Goal: Task Accomplishment & Management: Complete application form

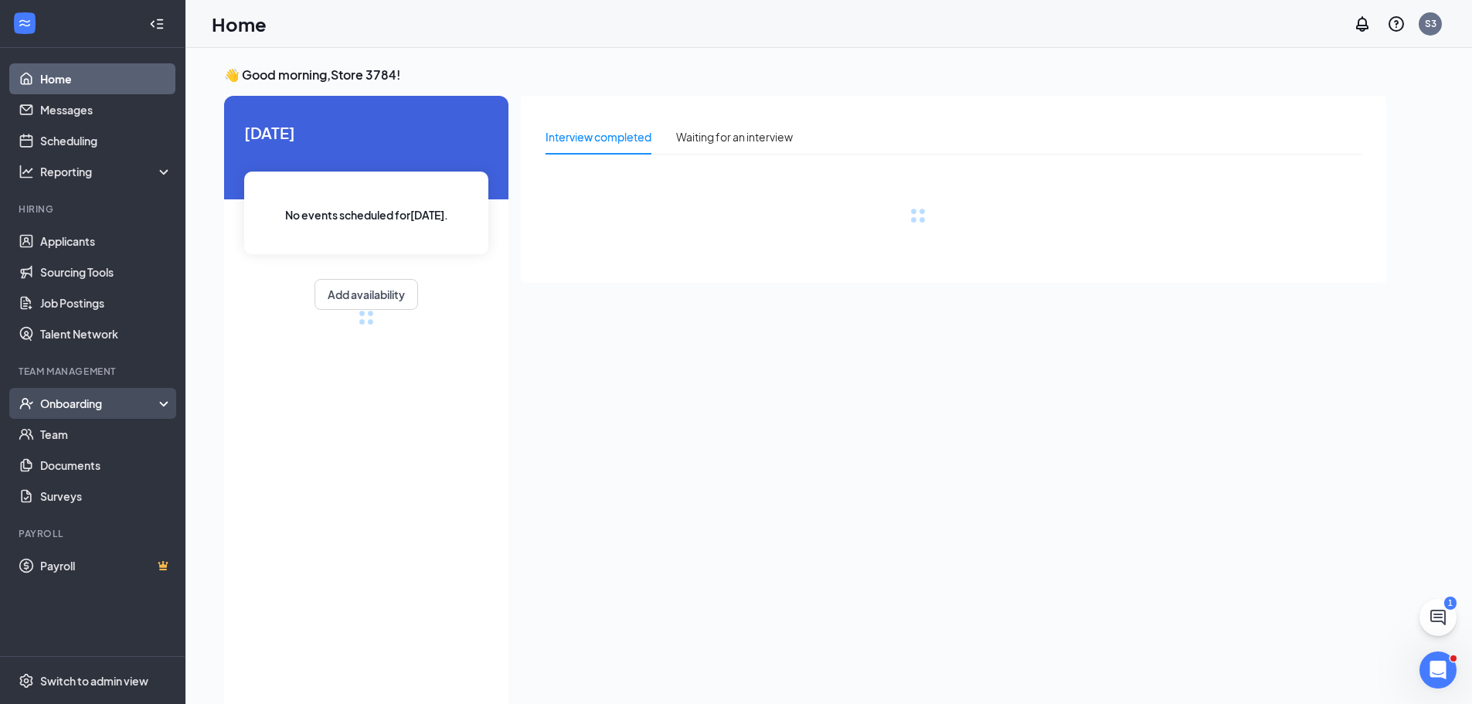
click at [67, 409] on div "Onboarding" at bounding box center [99, 403] width 119 height 15
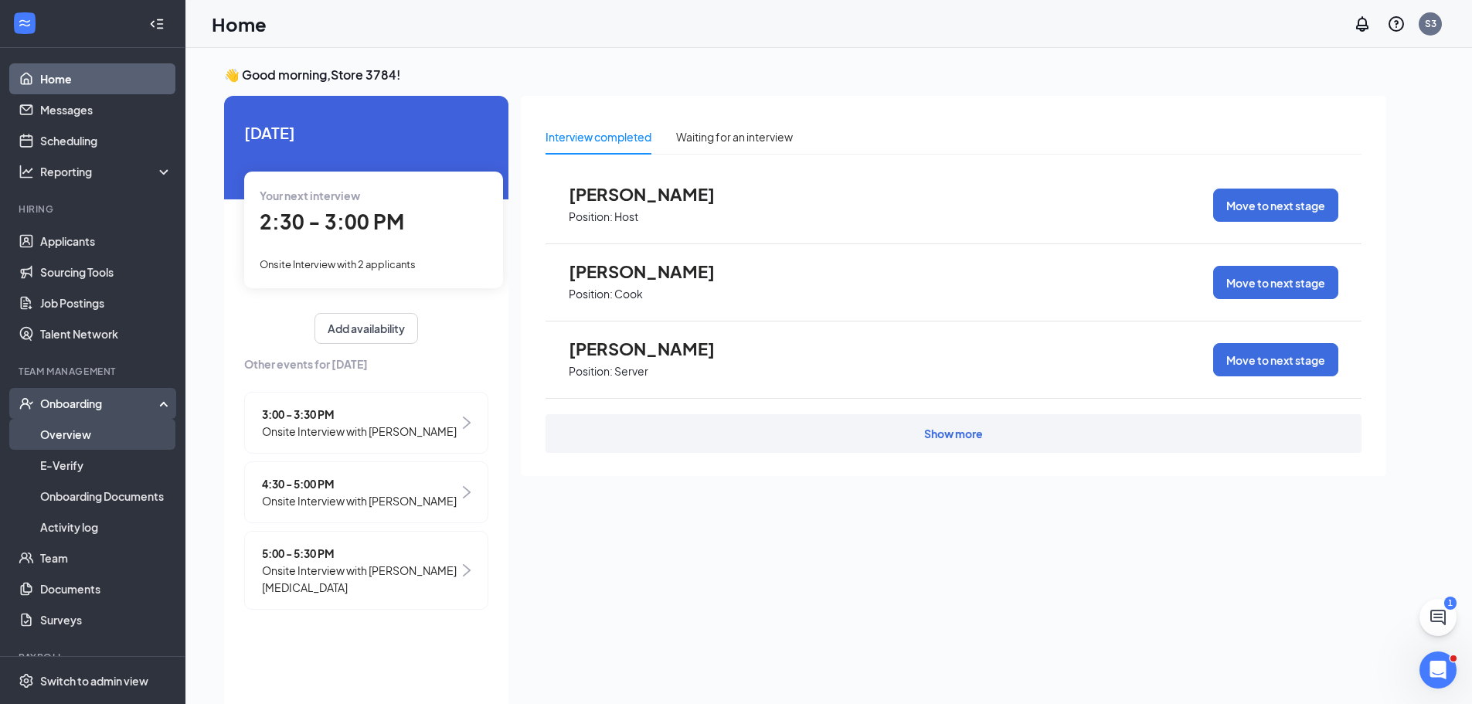
click at [87, 434] on link "Overview" at bounding box center [106, 434] width 132 height 31
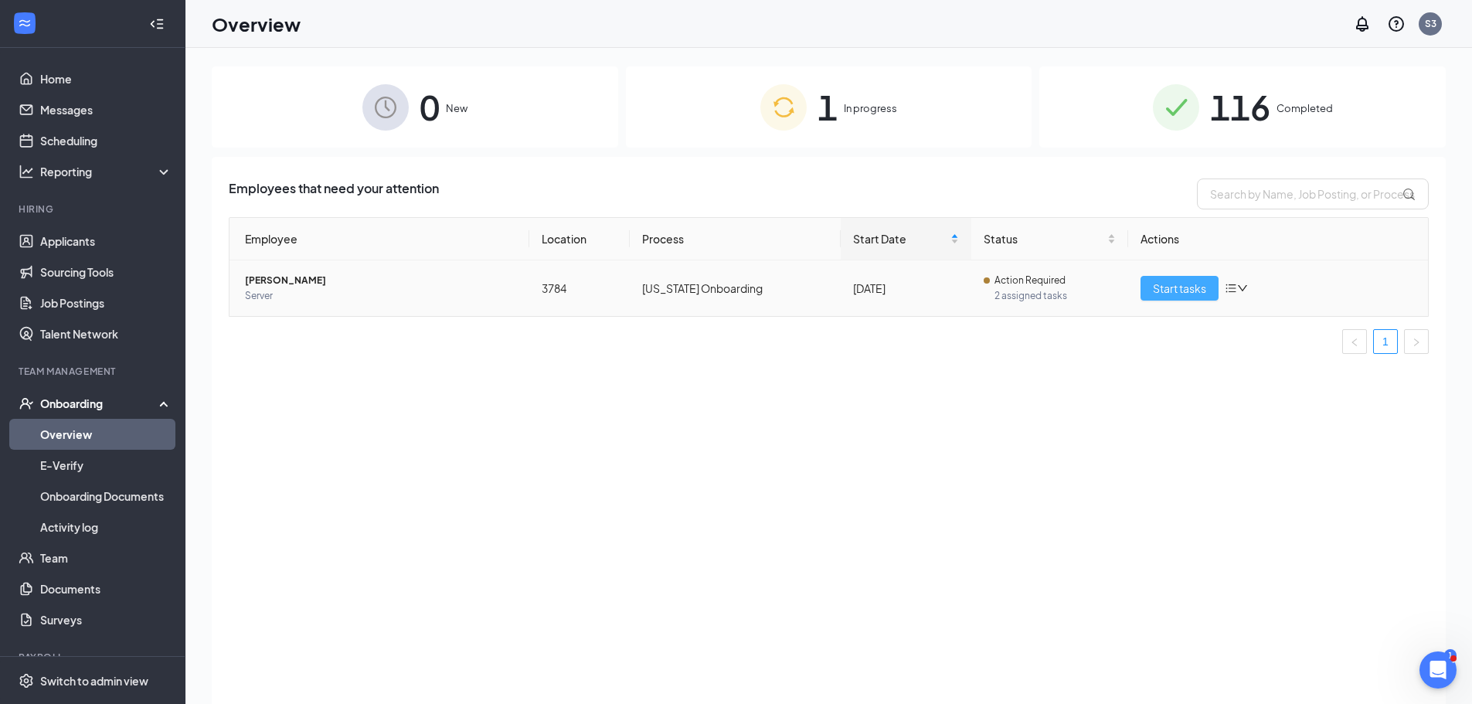
click at [1174, 291] on span "Start tasks" at bounding box center [1179, 288] width 53 height 17
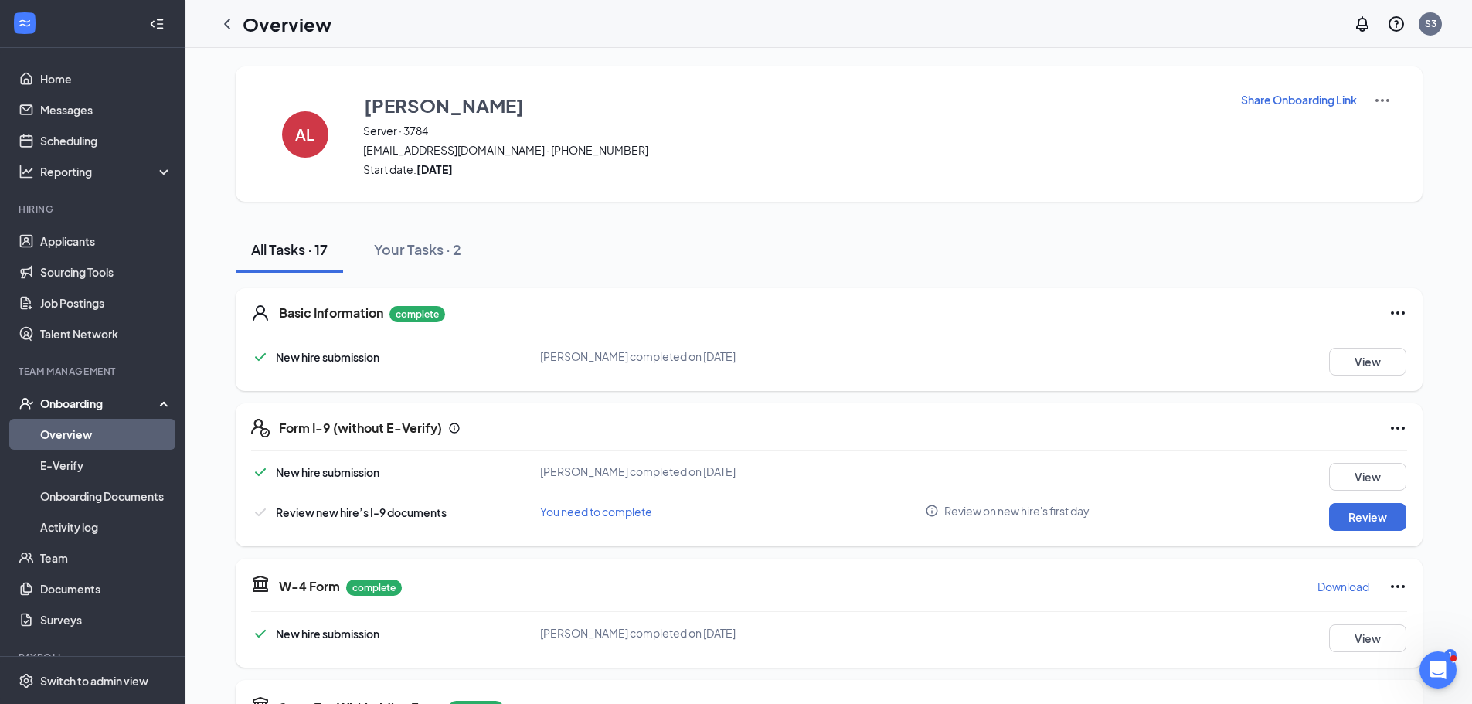
click at [1391, 532] on div "Form I-9 (without E-Verify) New hire submission [PERSON_NAME] completed on [DAT…" at bounding box center [829, 474] width 1187 height 143
click at [1363, 512] on button "Review" at bounding box center [1367, 517] width 77 height 28
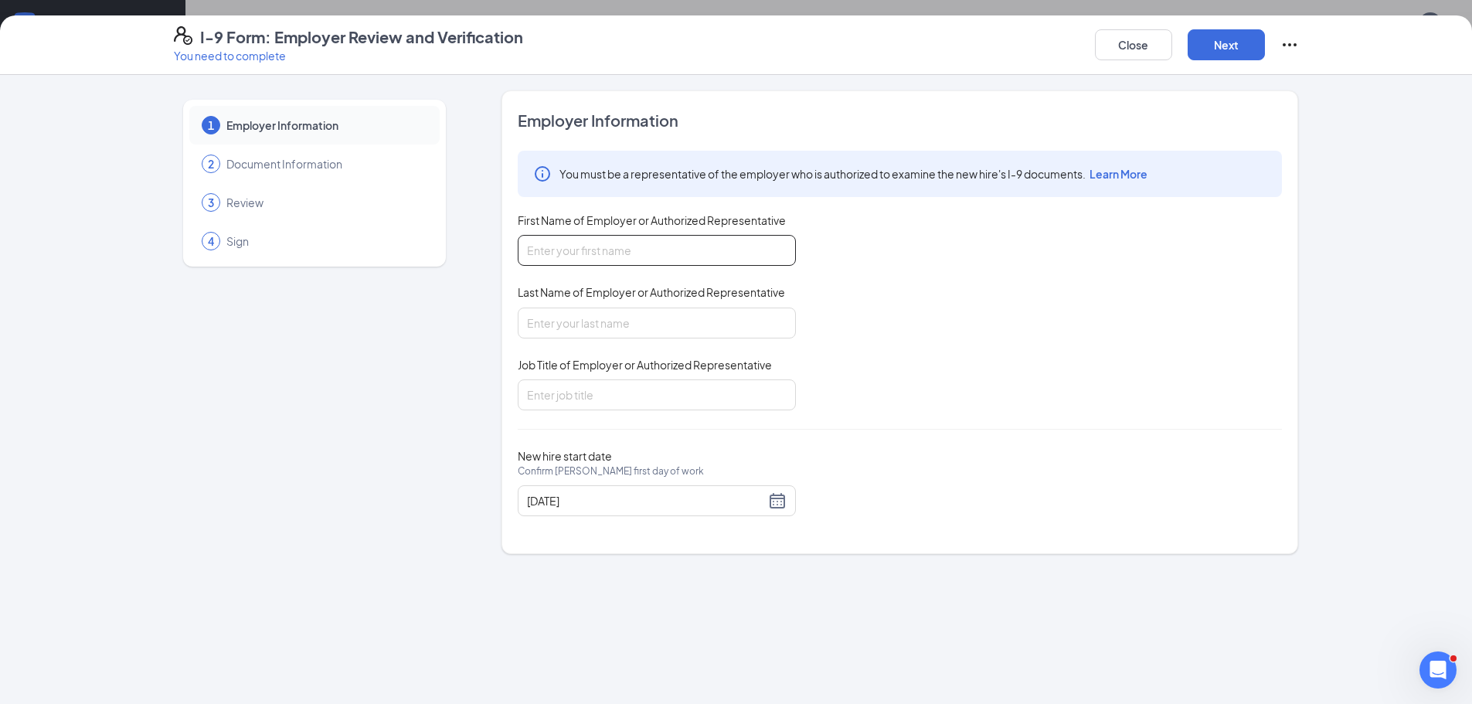
click at [579, 256] on input "First Name of Employer or Authorized Representative" at bounding box center [657, 250] width 278 height 31
type input "[PERSON_NAME]"
drag, startPoint x: 612, startPoint y: 327, endPoint x: 612, endPoint y: 339, distance: 11.6
click at [612, 327] on input "Last Name of Employer or Authorized Representative" at bounding box center [657, 323] width 278 height 31
type input "[PERSON_NAME]"
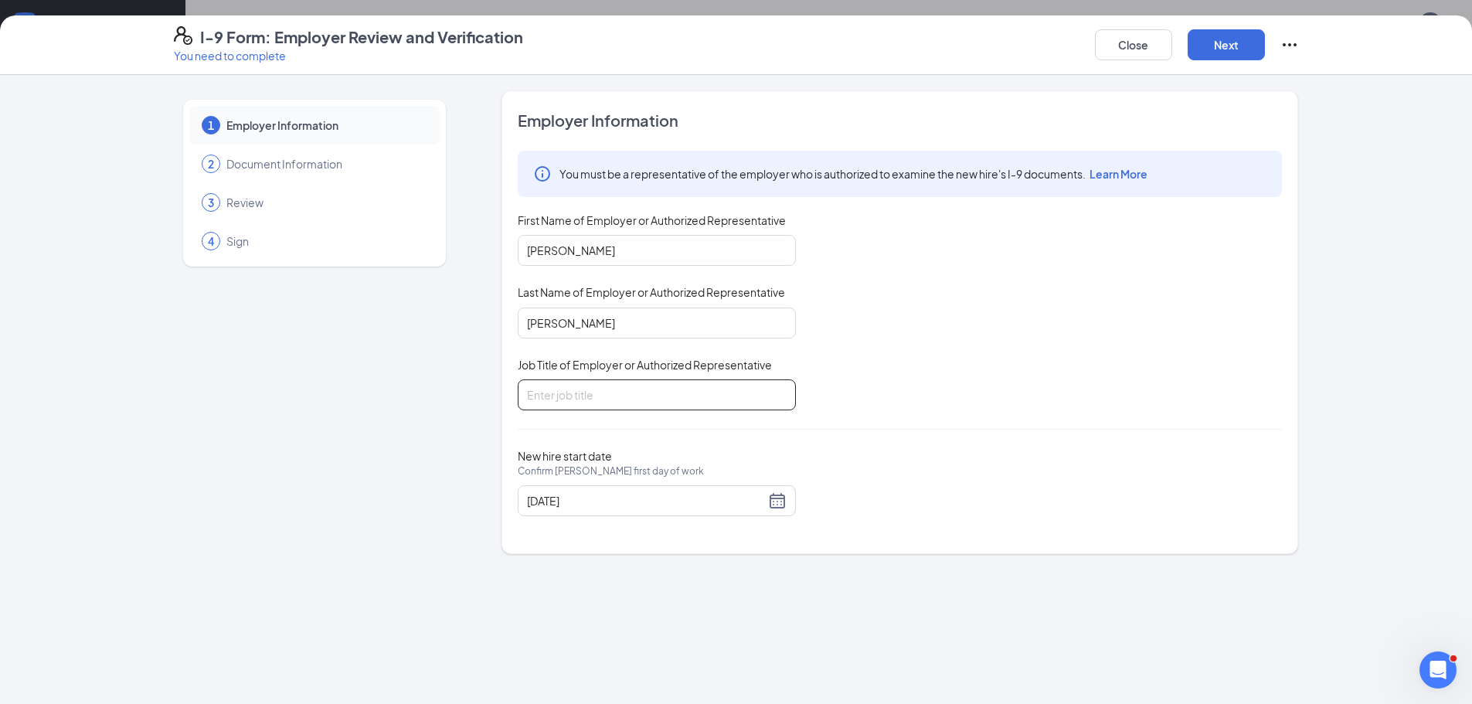
click at [606, 401] on input "Job Title of Employer or Authorized Representative" at bounding box center [657, 395] width 278 height 31
type input "General Manager"
click at [1215, 56] on button "Next" at bounding box center [1226, 44] width 77 height 31
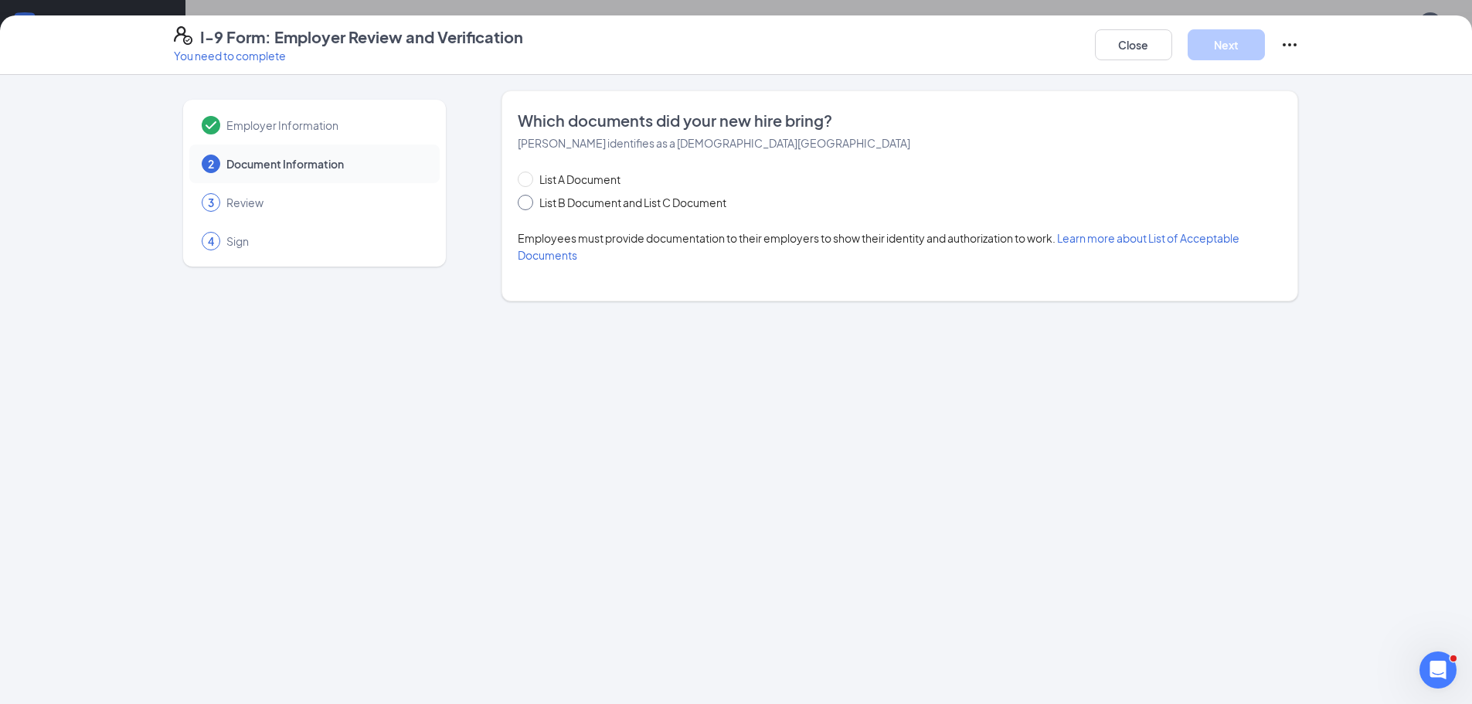
click at [600, 203] on span "List B Document and List C Document" at bounding box center [632, 202] width 199 height 17
click at [529, 203] on input "List B Document and List C Document" at bounding box center [523, 200] width 11 height 11
radio input "true"
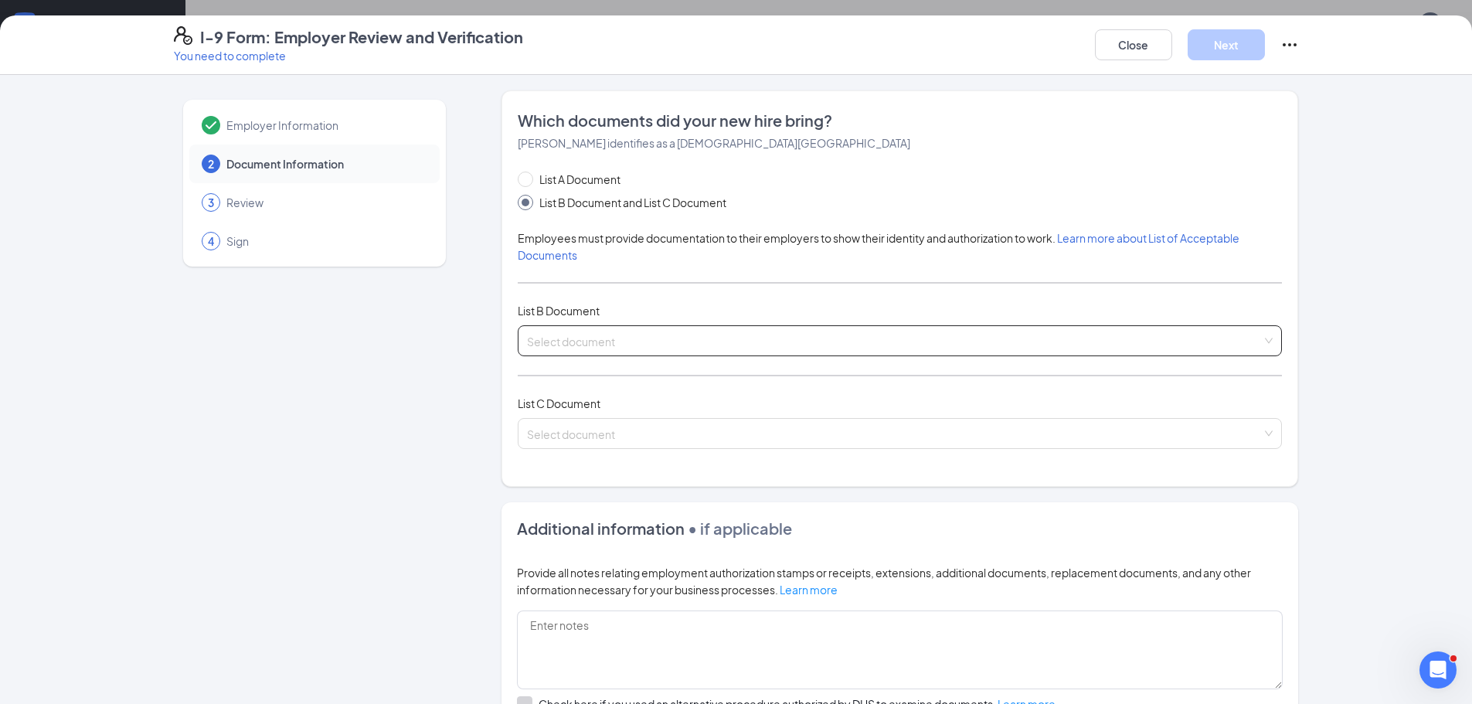
click at [630, 342] on input "search" at bounding box center [894, 337] width 735 height 23
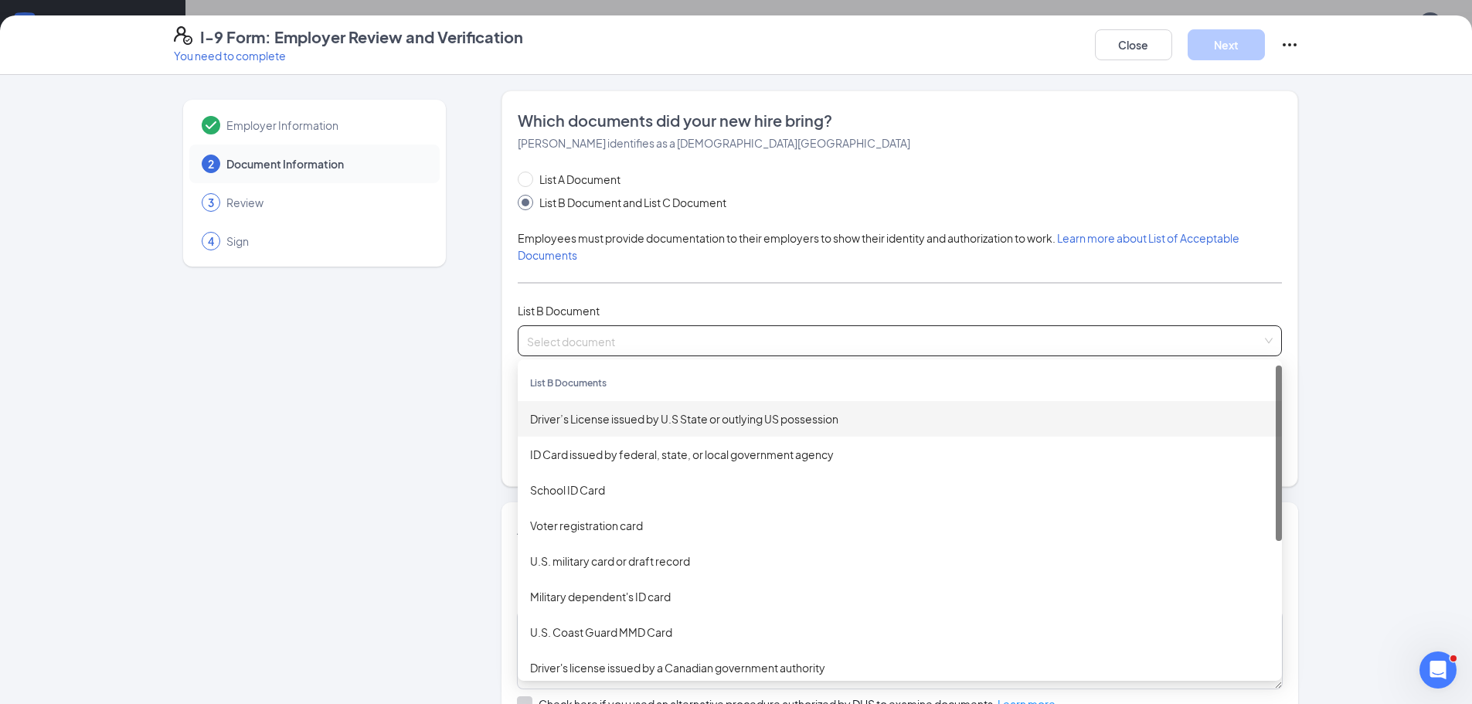
click at [665, 418] on div "Driver’s License issued by U.S State or outlying US possession" at bounding box center [900, 418] width 740 height 17
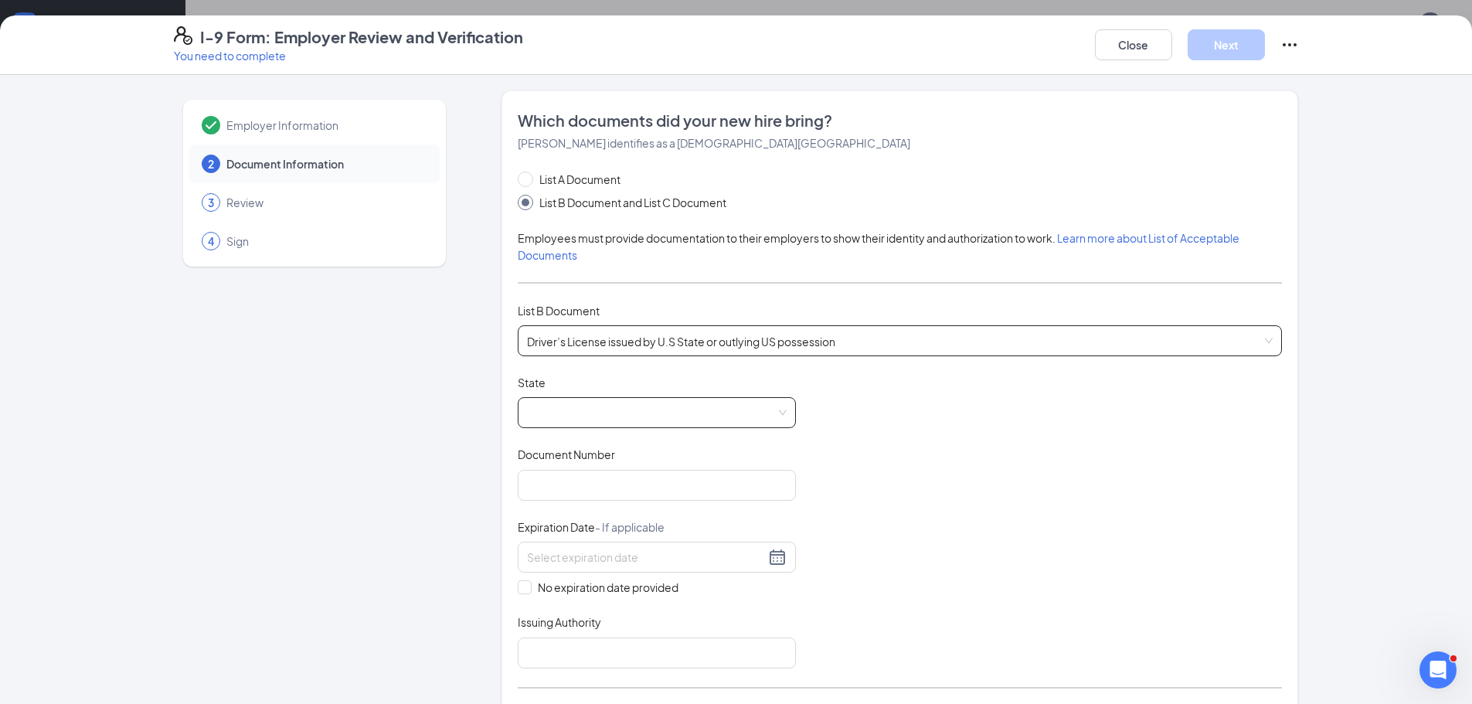
click at [594, 408] on span at bounding box center [657, 412] width 260 height 29
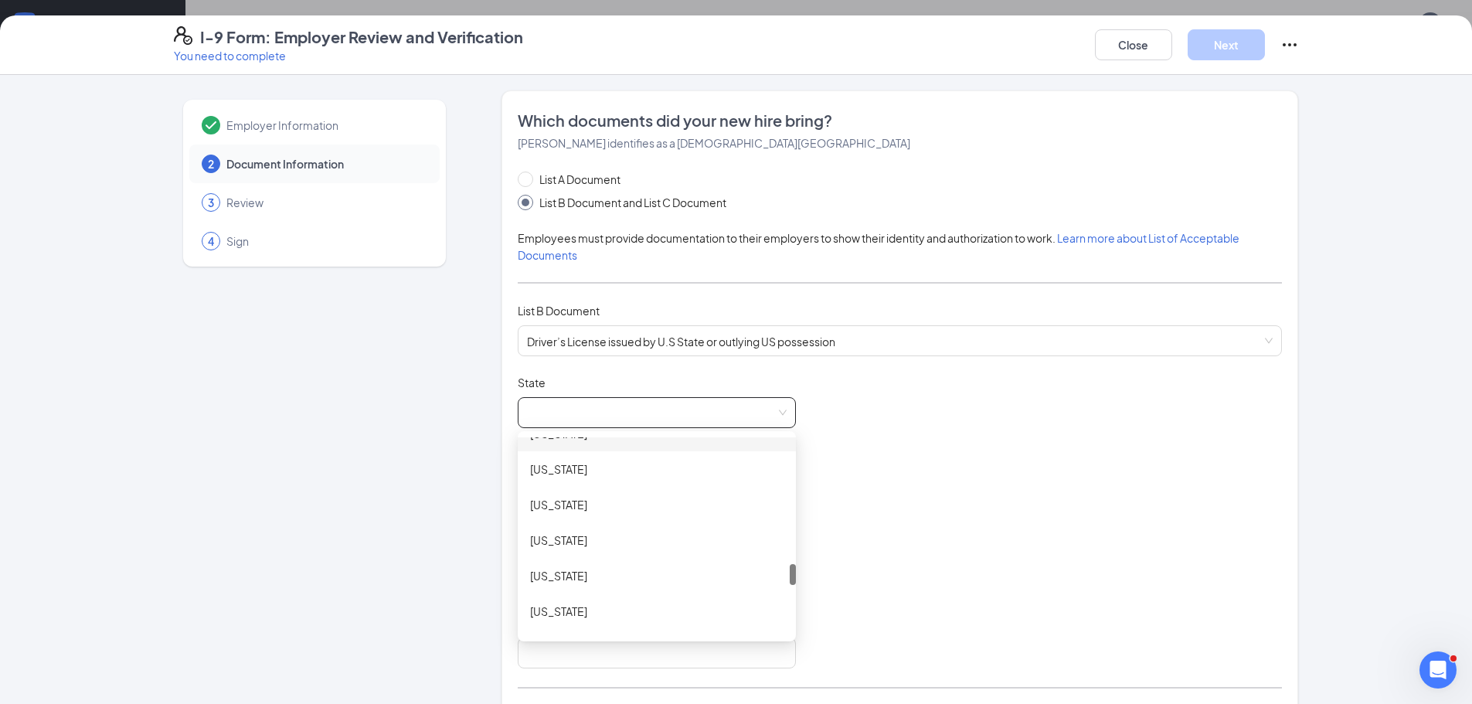
scroll to position [1237, 0]
click at [560, 610] on div "[US_STATE]" at bounding box center [657, 605] width 254 height 17
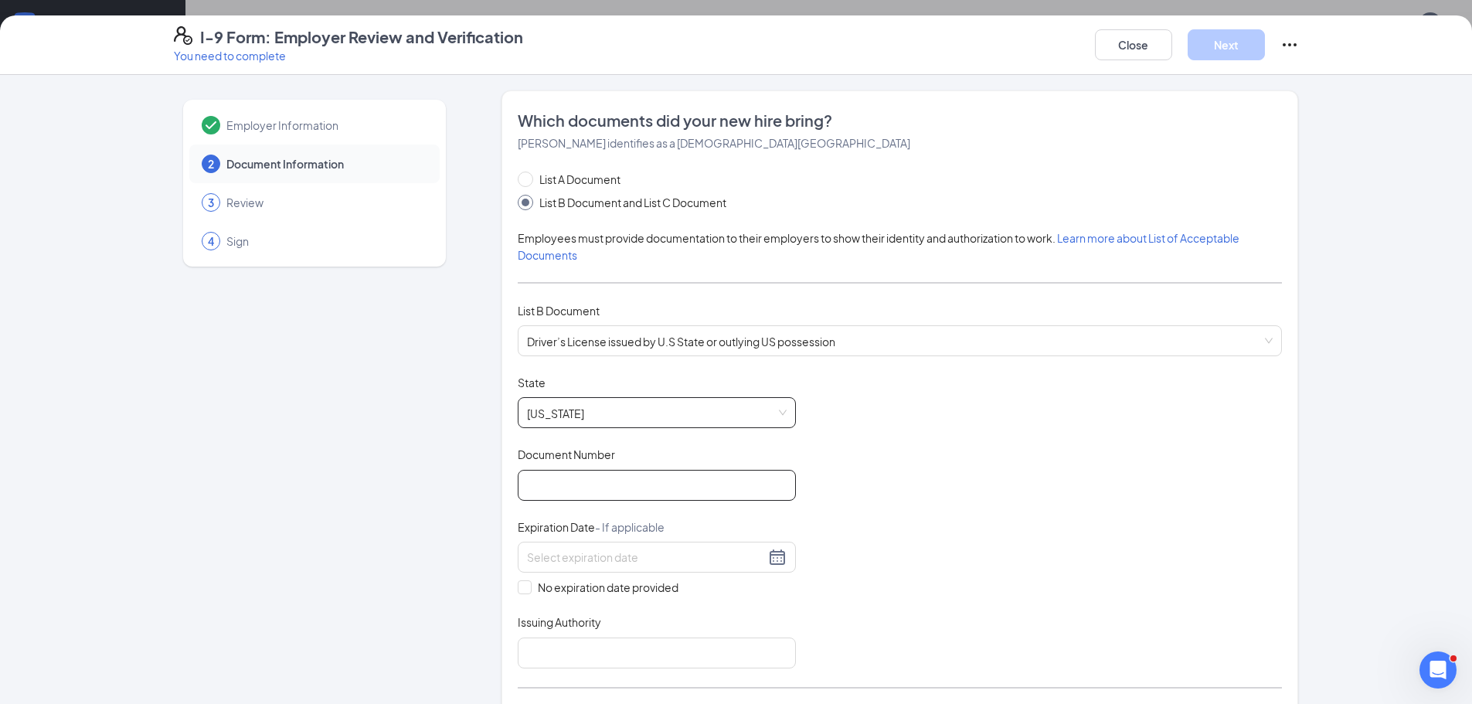
click at [577, 494] on input "Document Number" at bounding box center [657, 485] width 278 height 31
type input "A22314512"
click at [642, 557] on input at bounding box center [646, 557] width 238 height 17
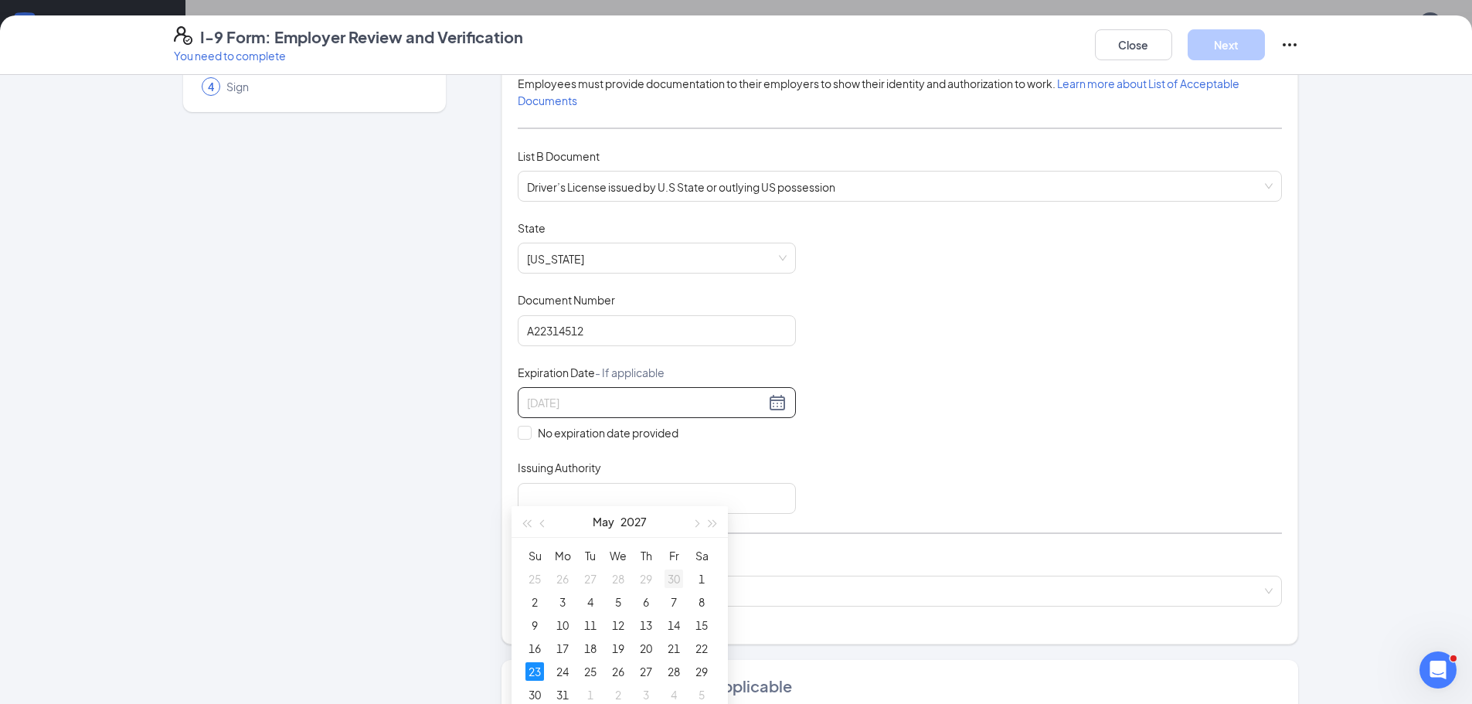
scroll to position [155, 0]
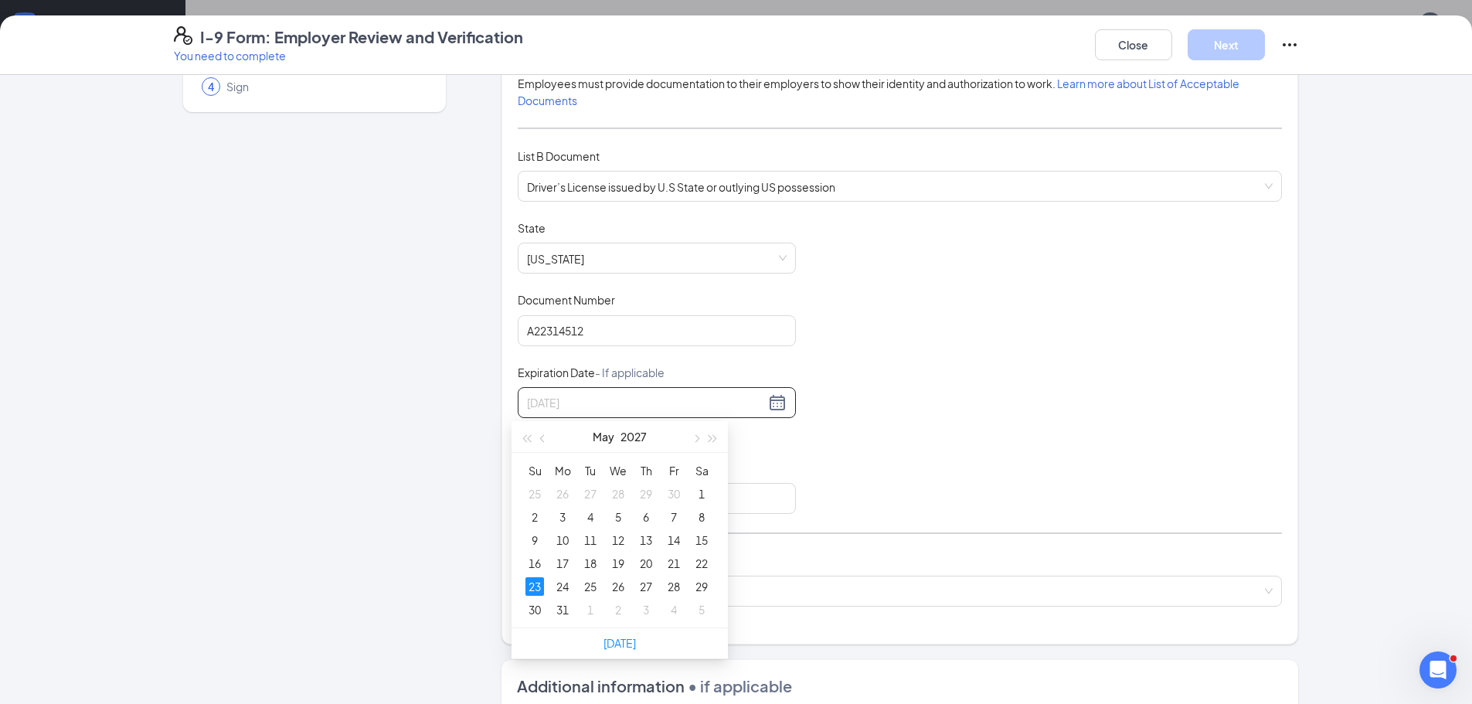
click at [537, 586] on div "23" at bounding box center [535, 586] width 19 height 19
type input "[DATE]"
click at [575, 502] on input "Issuing Authority" at bounding box center [657, 498] width 278 height 31
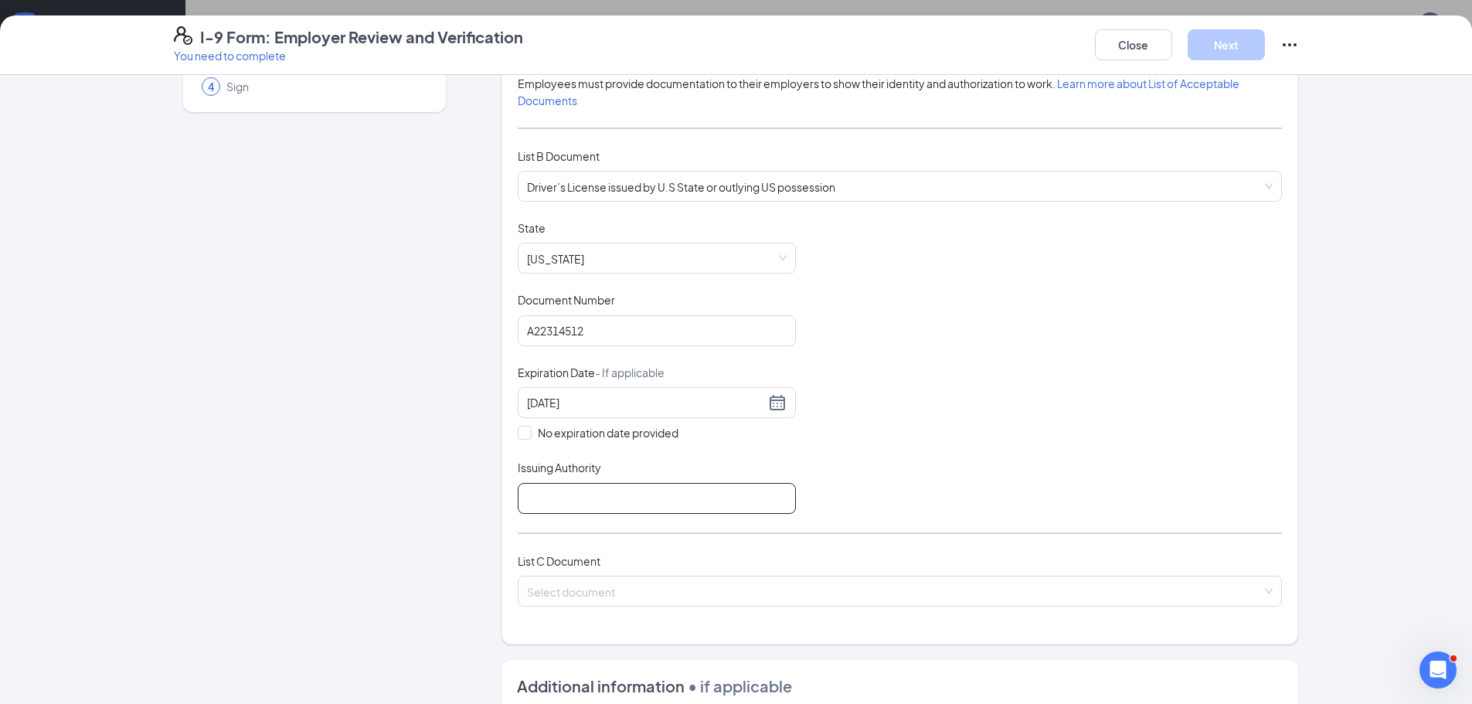
type input "[US_STATE]"
click at [638, 594] on input "search" at bounding box center [894, 588] width 735 height 23
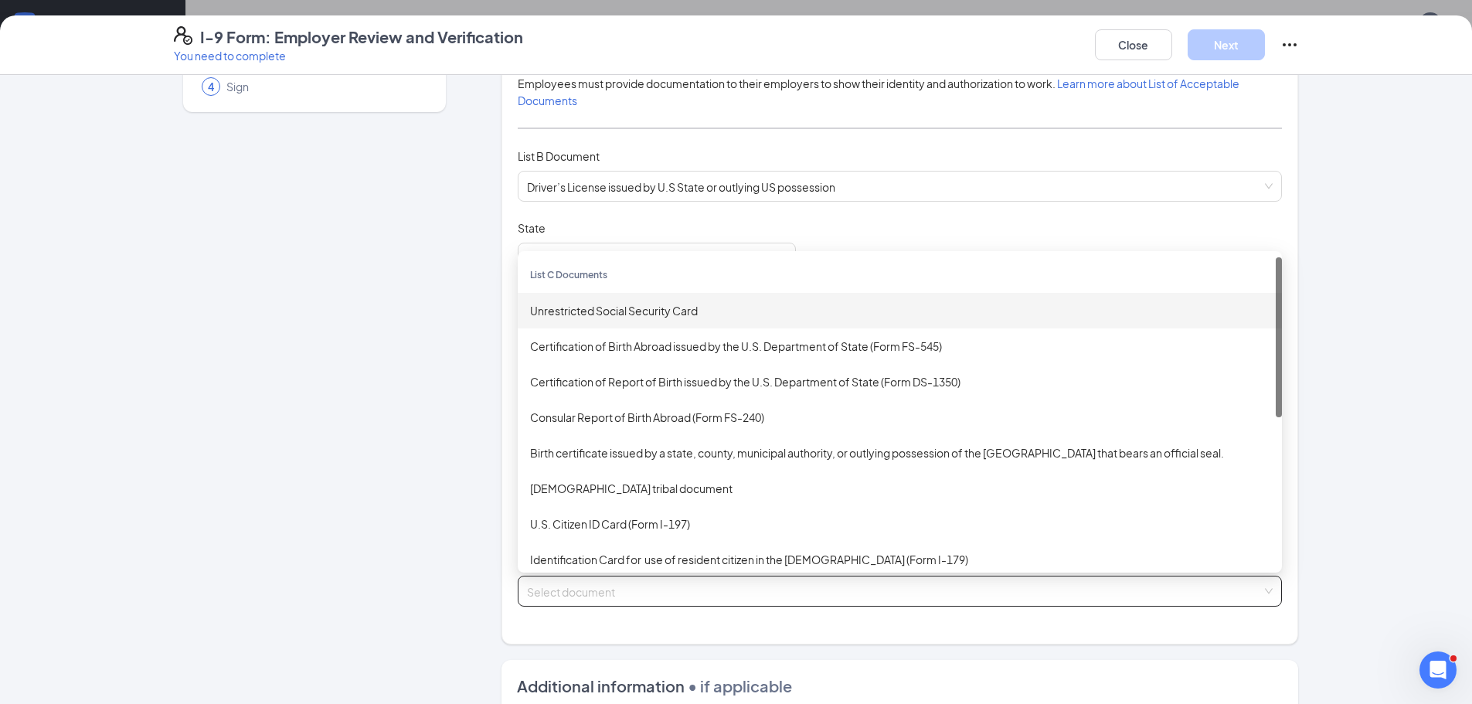
click at [606, 311] on div "Unrestricted Social Security Card" at bounding box center [900, 310] width 740 height 17
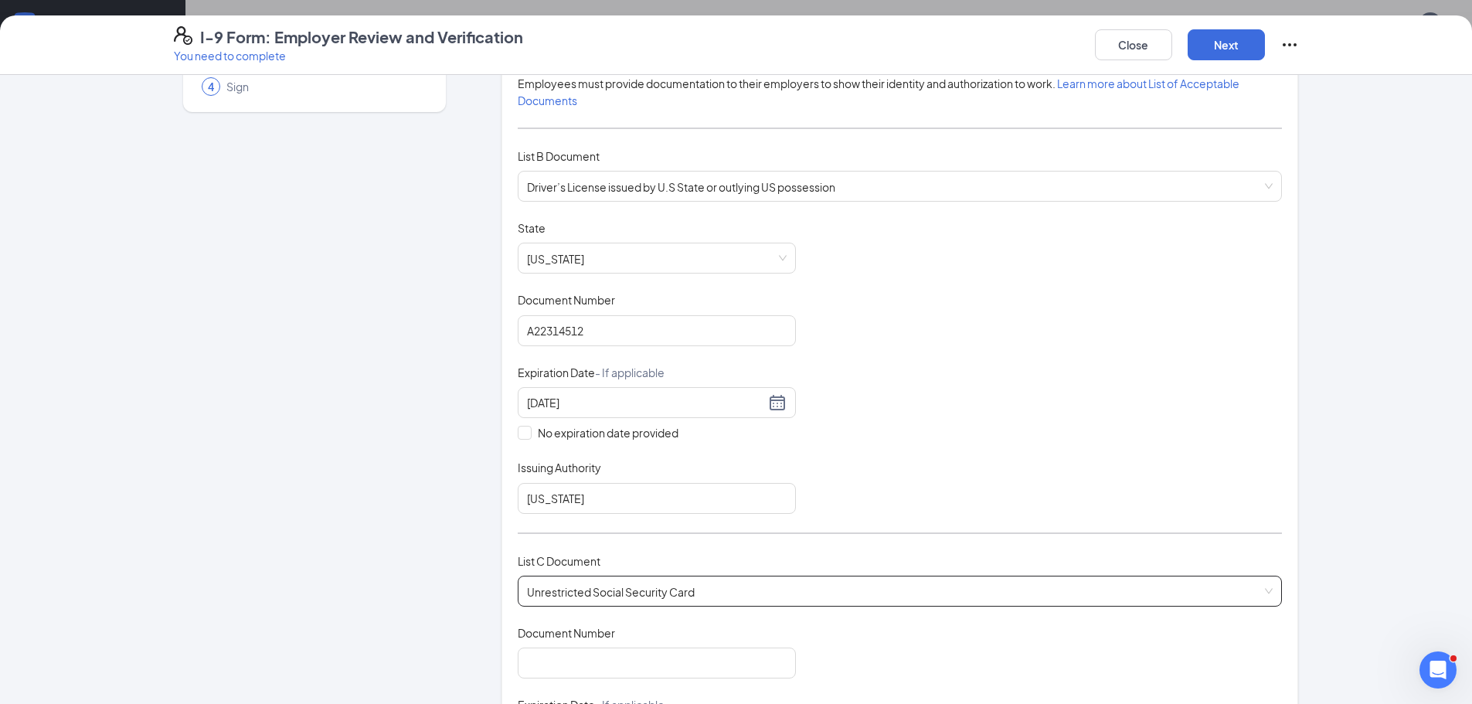
scroll to position [386, 0]
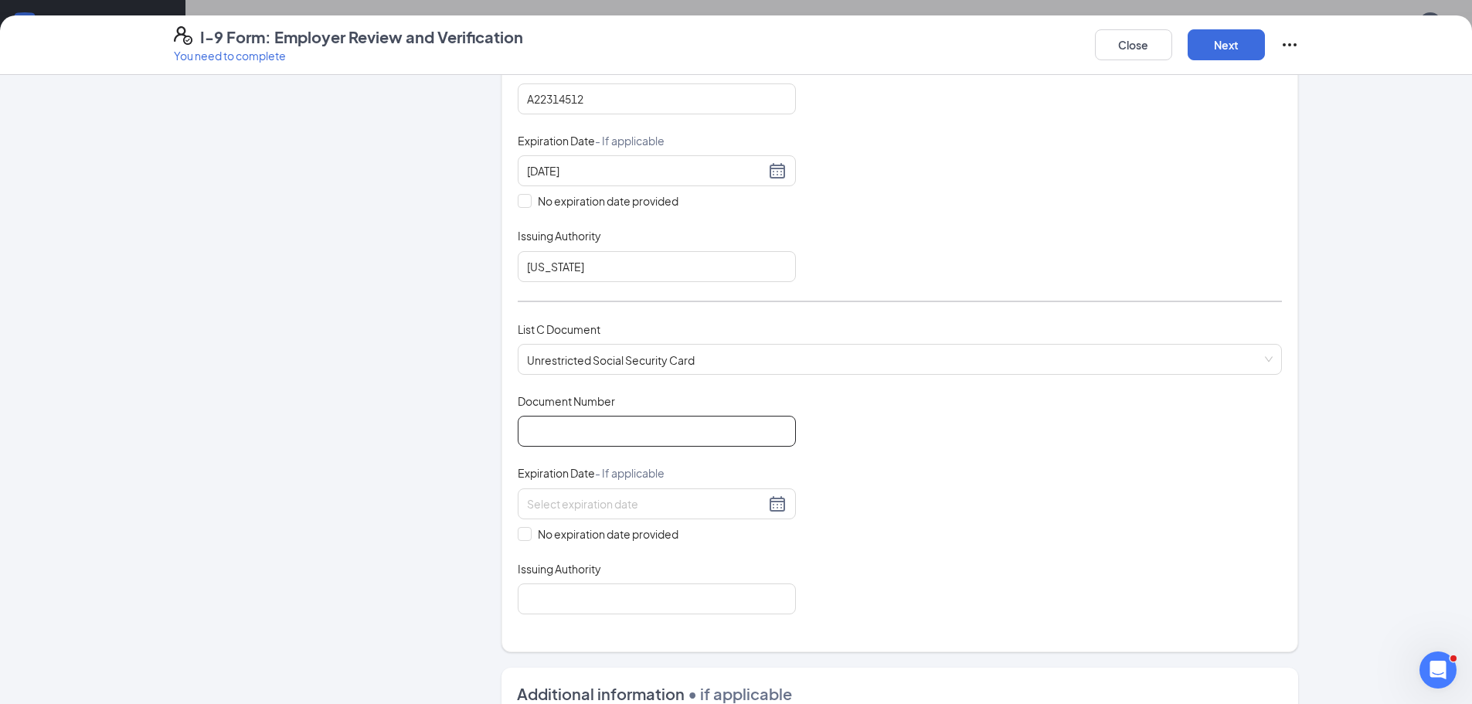
click at [593, 431] on input "Document Number" at bounding box center [657, 431] width 278 height 31
type input "451857542"
click at [518, 533] on input "No expiration date provided" at bounding box center [523, 532] width 11 height 11
checkbox input "true"
click at [574, 604] on input "Issuing Authority" at bounding box center [657, 602] width 278 height 31
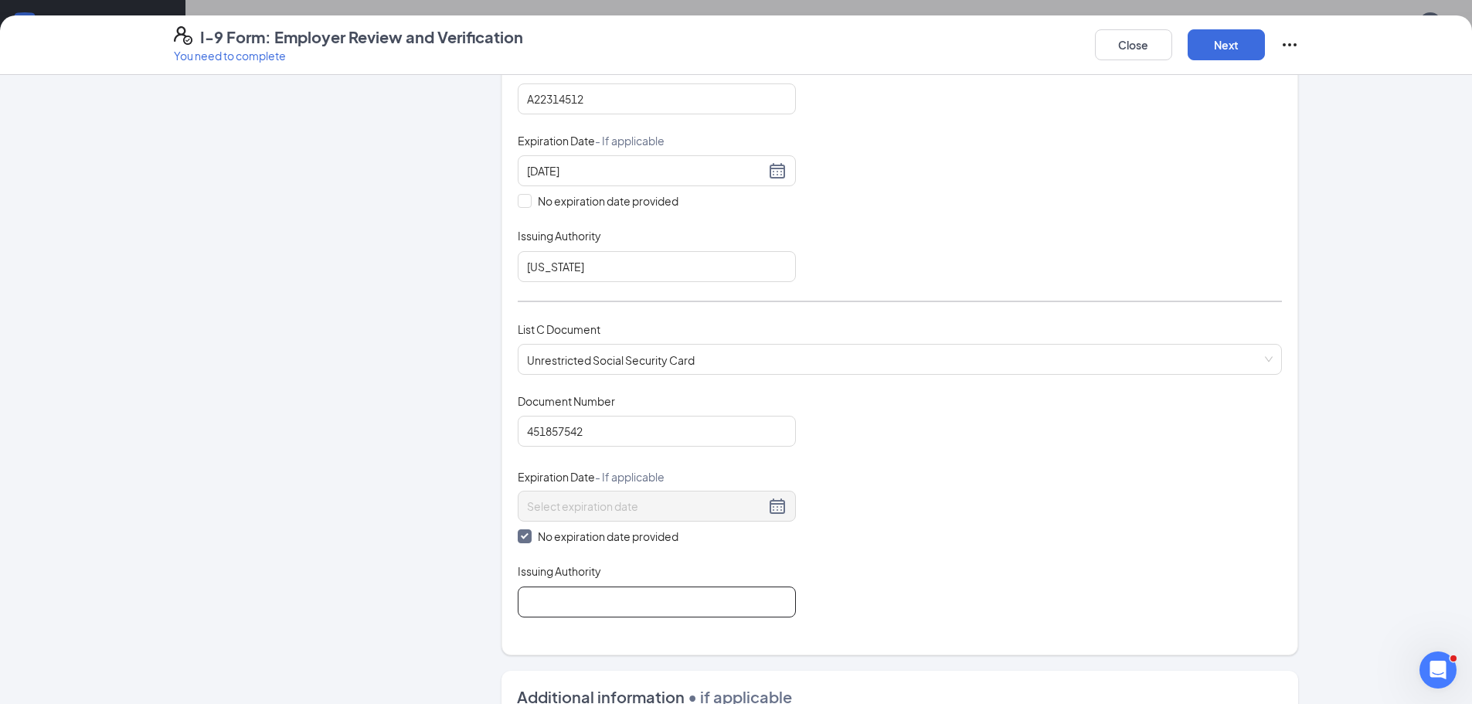
type input "u.s. social security"
click at [1246, 47] on button "Next" at bounding box center [1226, 44] width 77 height 31
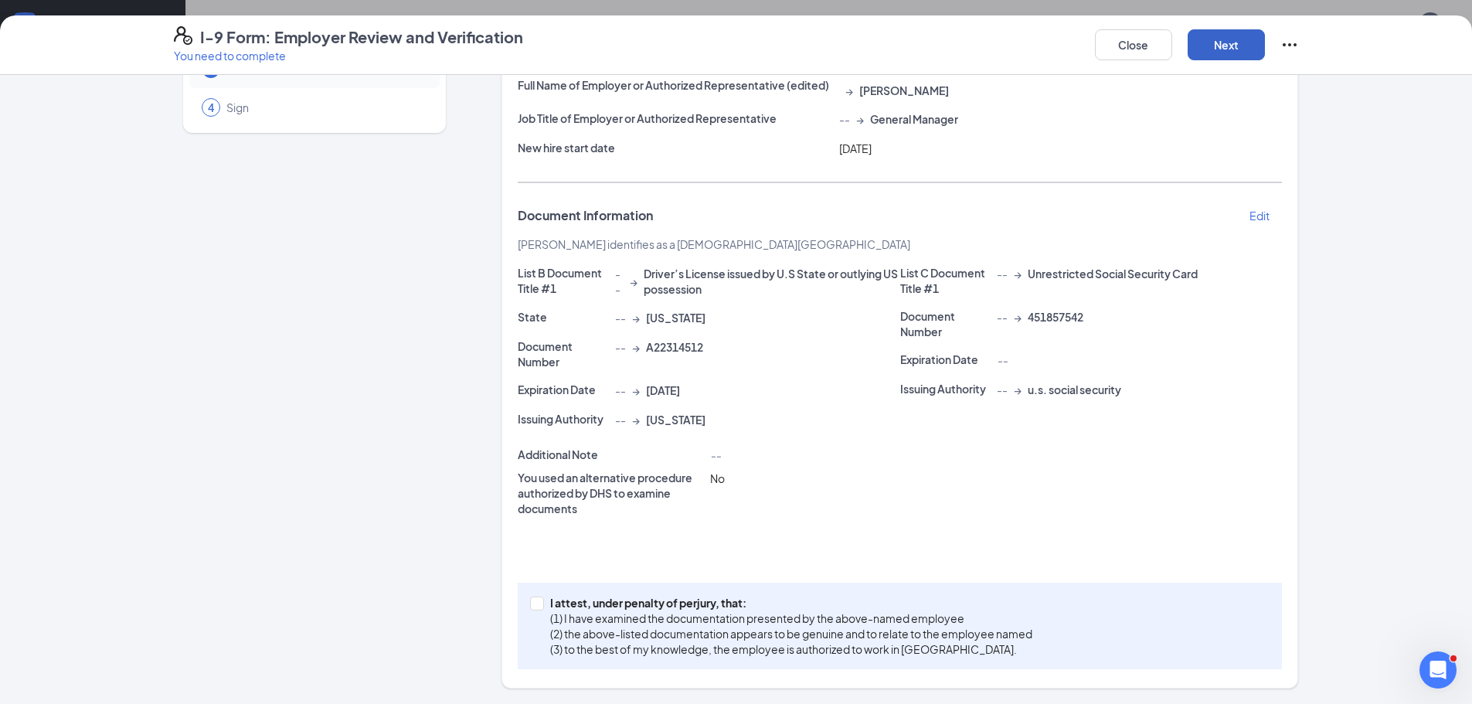
click at [1240, 52] on button "Next" at bounding box center [1226, 44] width 77 height 31
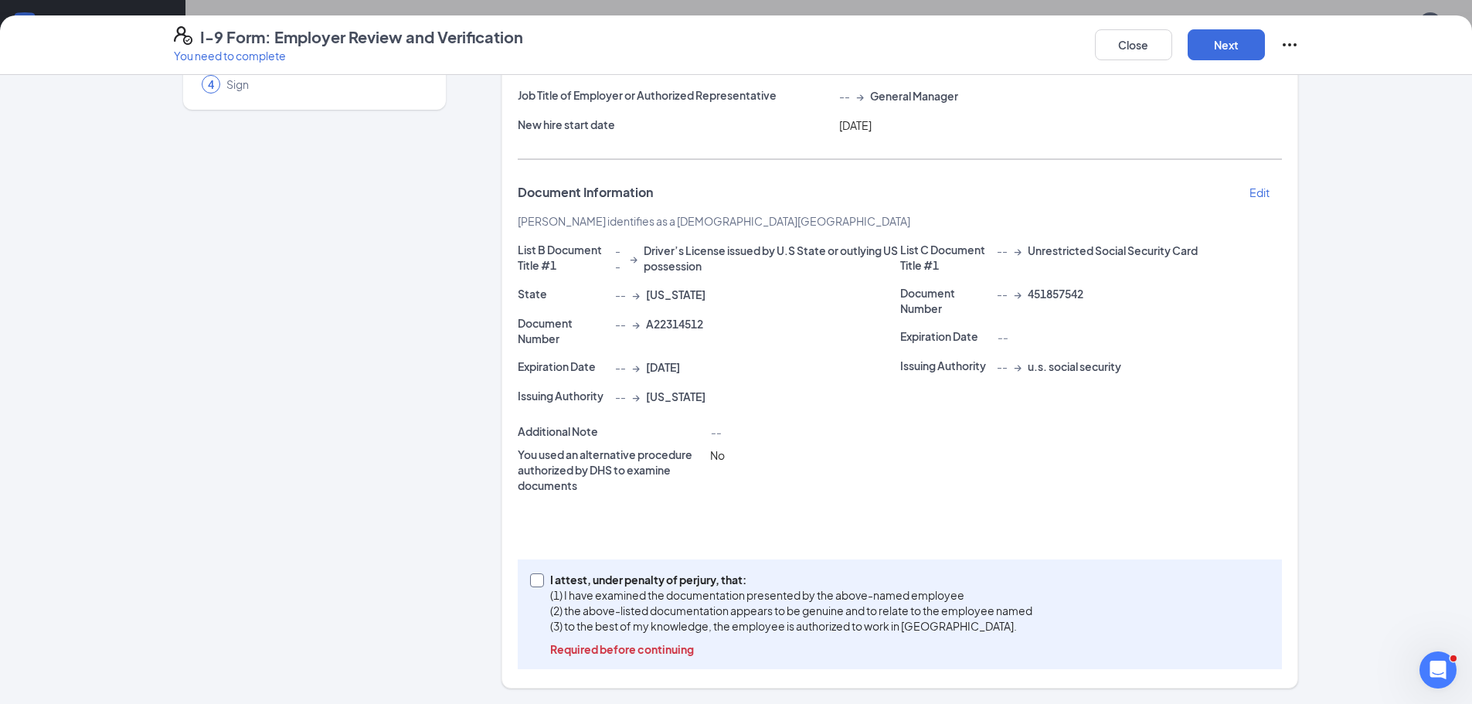
click at [530, 587] on span at bounding box center [537, 581] width 14 height 14
click at [530, 584] on input "I attest, under penalty of [PERSON_NAME], that: (1) I have examined the documen…" at bounding box center [535, 579] width 11 height 11
checkbox input "true"
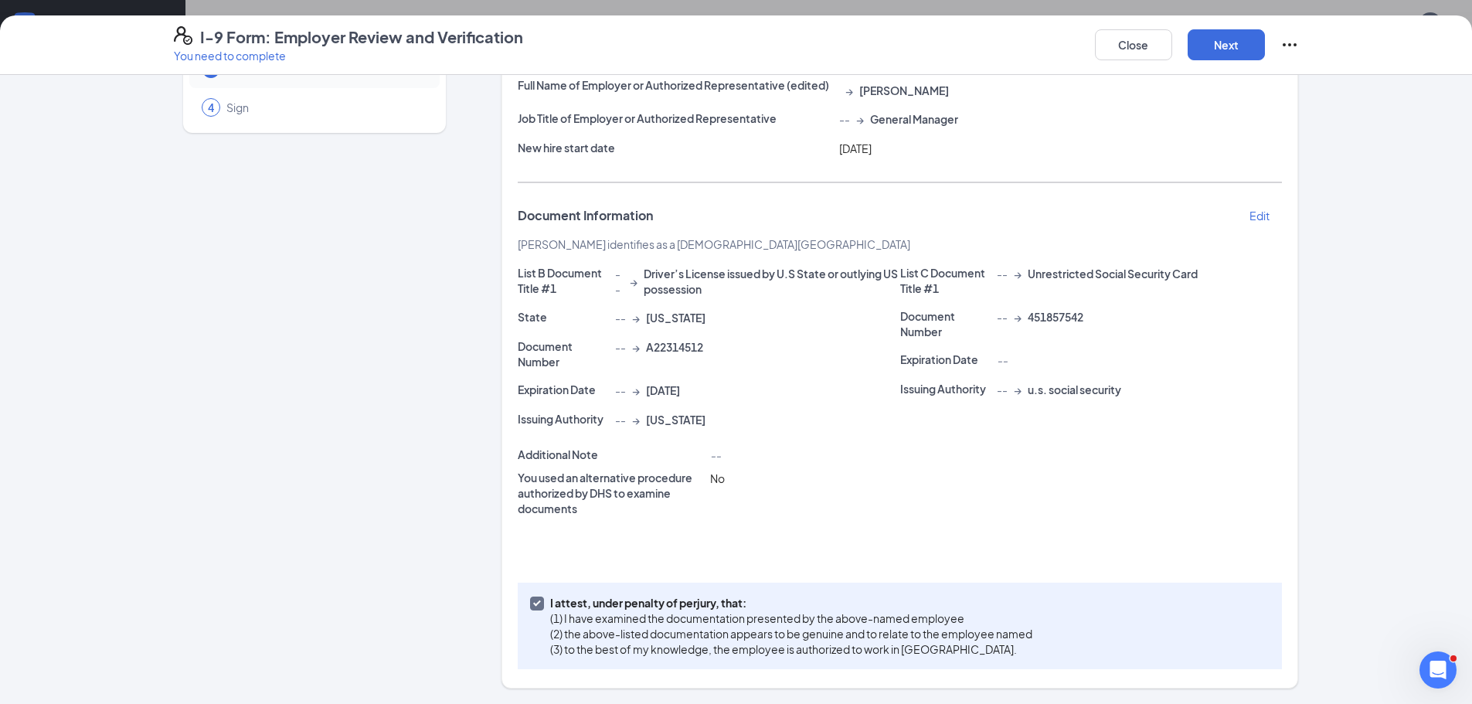
scroll to position [134, 0]
click at [1214, 45] on button "Next" at bounding box center [1226, 44] width 77 height 31
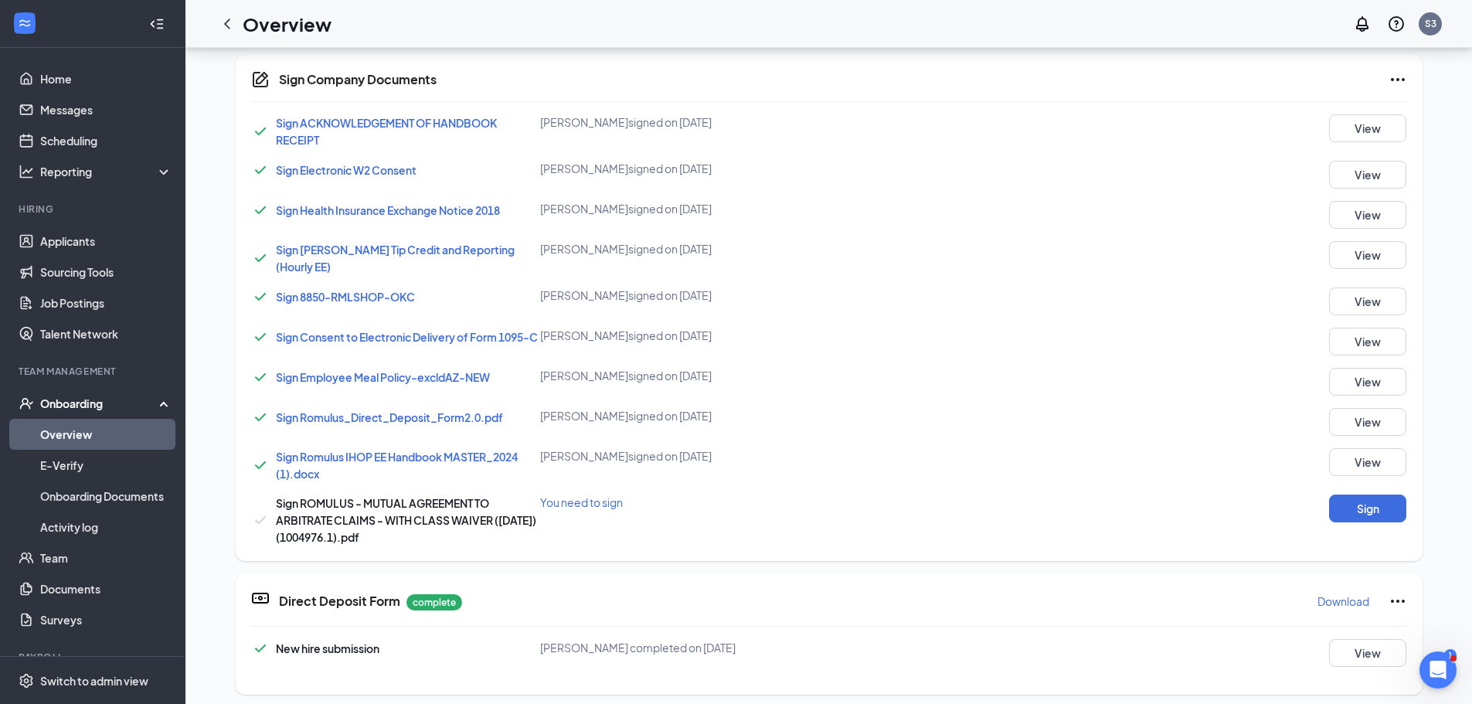
scroll to position [803, 0]
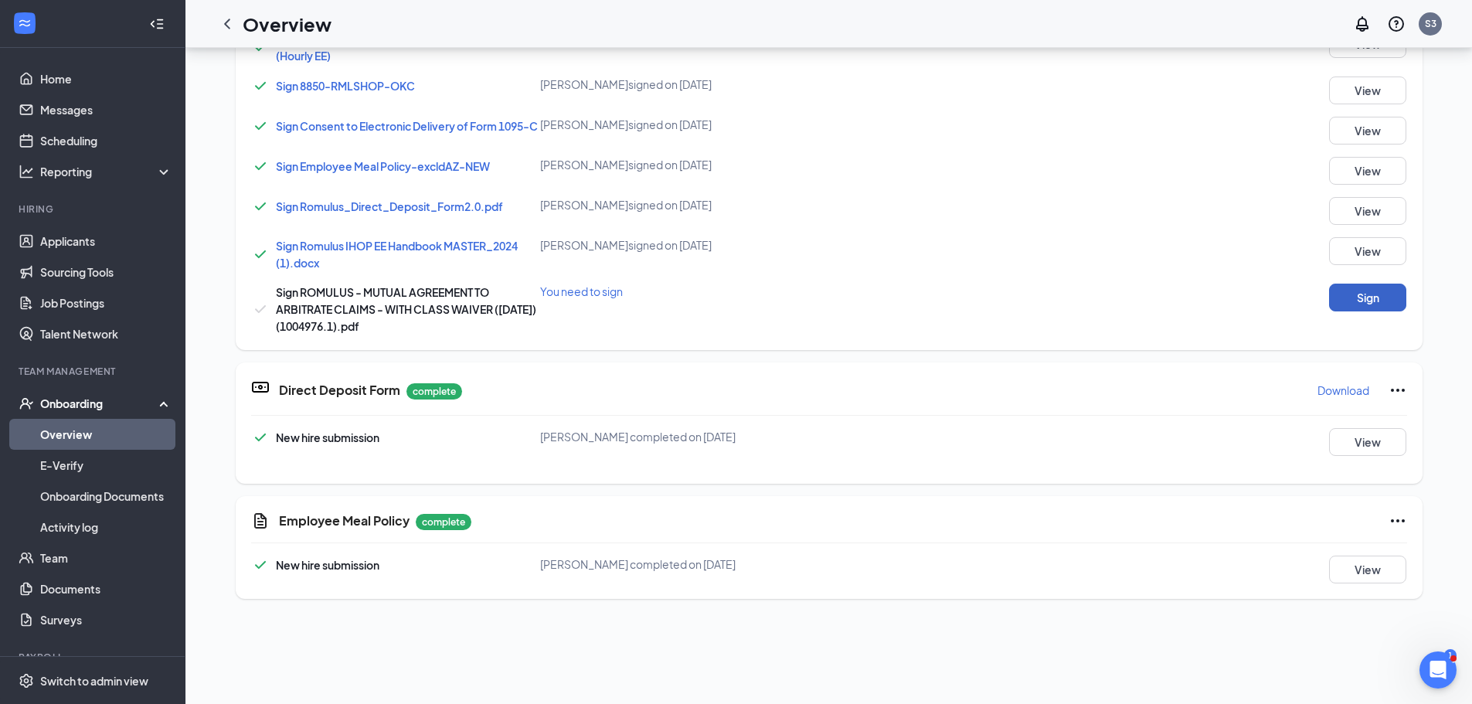
click at [1353, 298] on button "Sign" at bounding box center [1367, 298] width 77 height 28
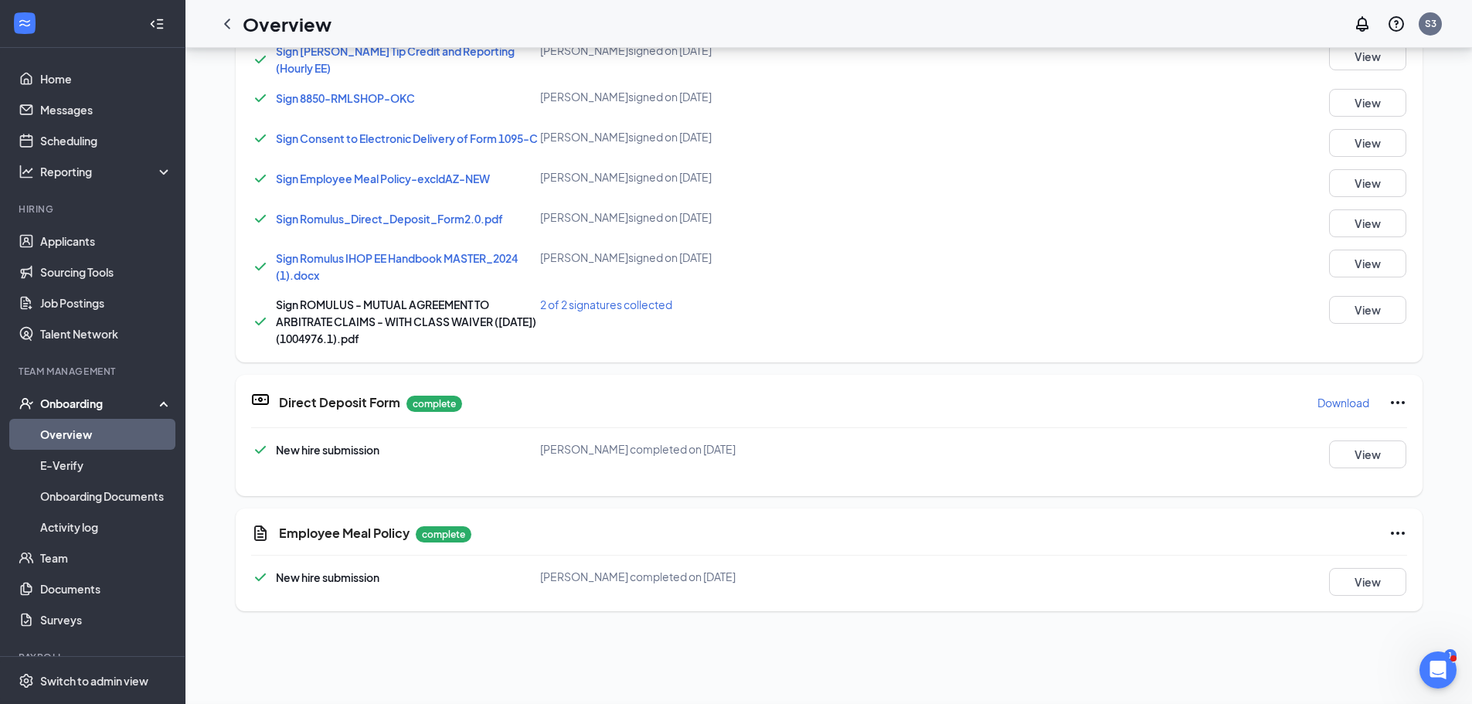
scroll to position [167, 0]
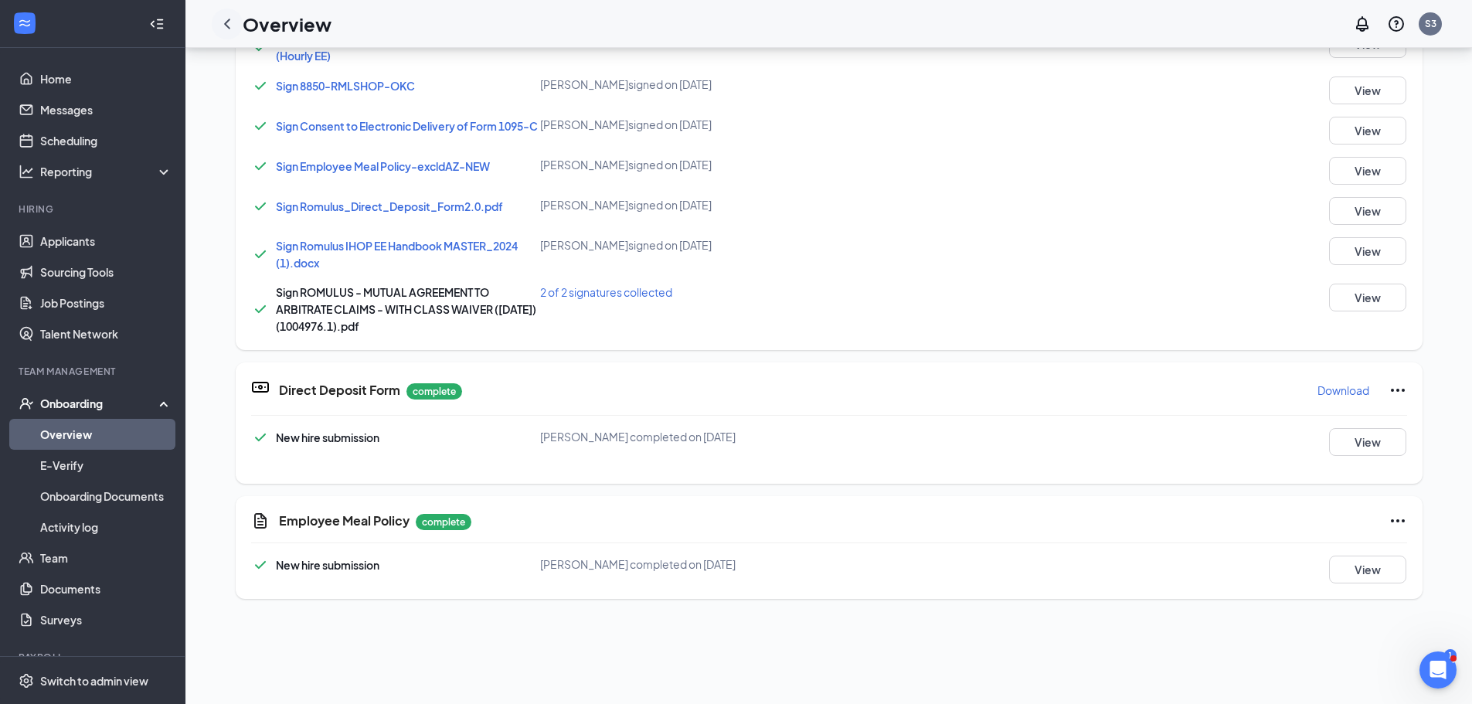
click at [227, 26] on icon "ChevronLeft" at bounding box center [227, 24] width 6 height 10
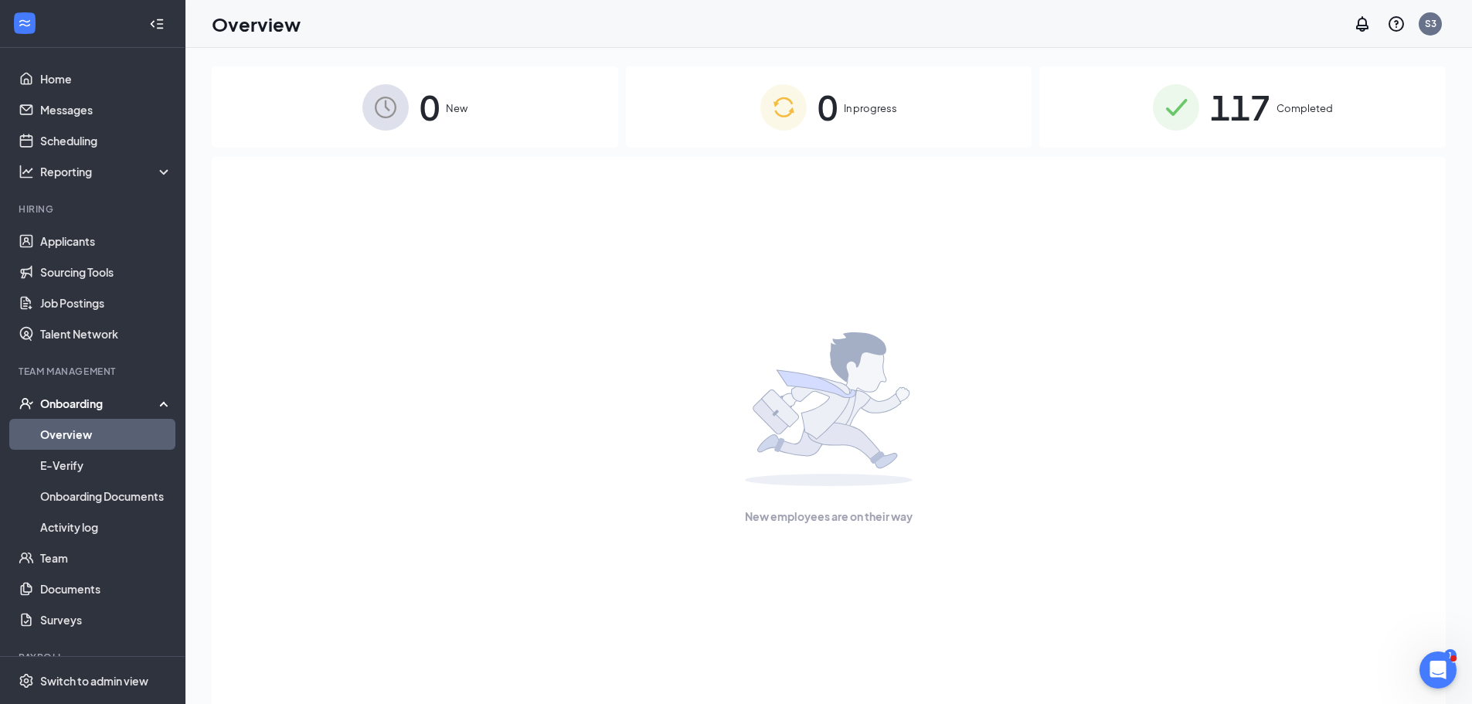
click at [828, 106] on span "0" at bounding box center [828, 106] width 20 height 53
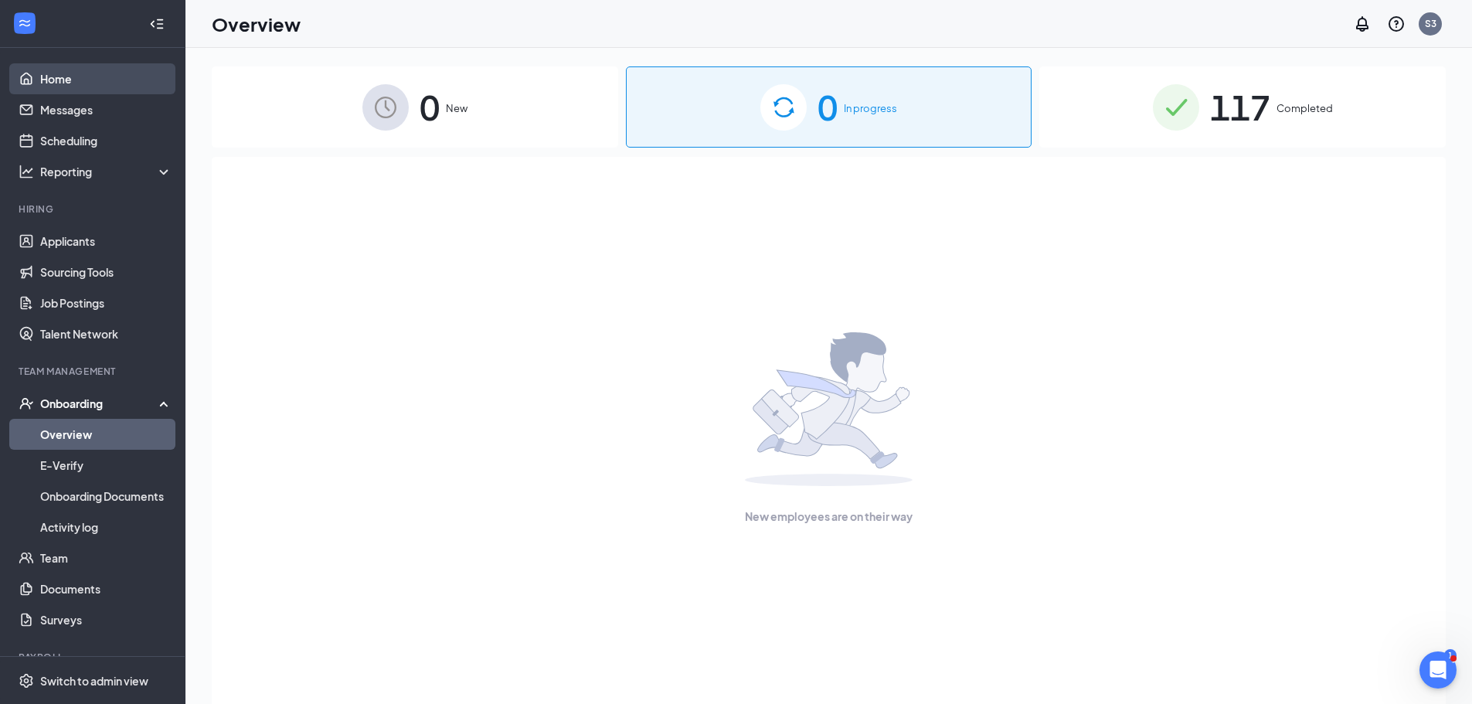
click at [75, 82] on link "Home" at bounding box center [106, 78] width 132 height 31
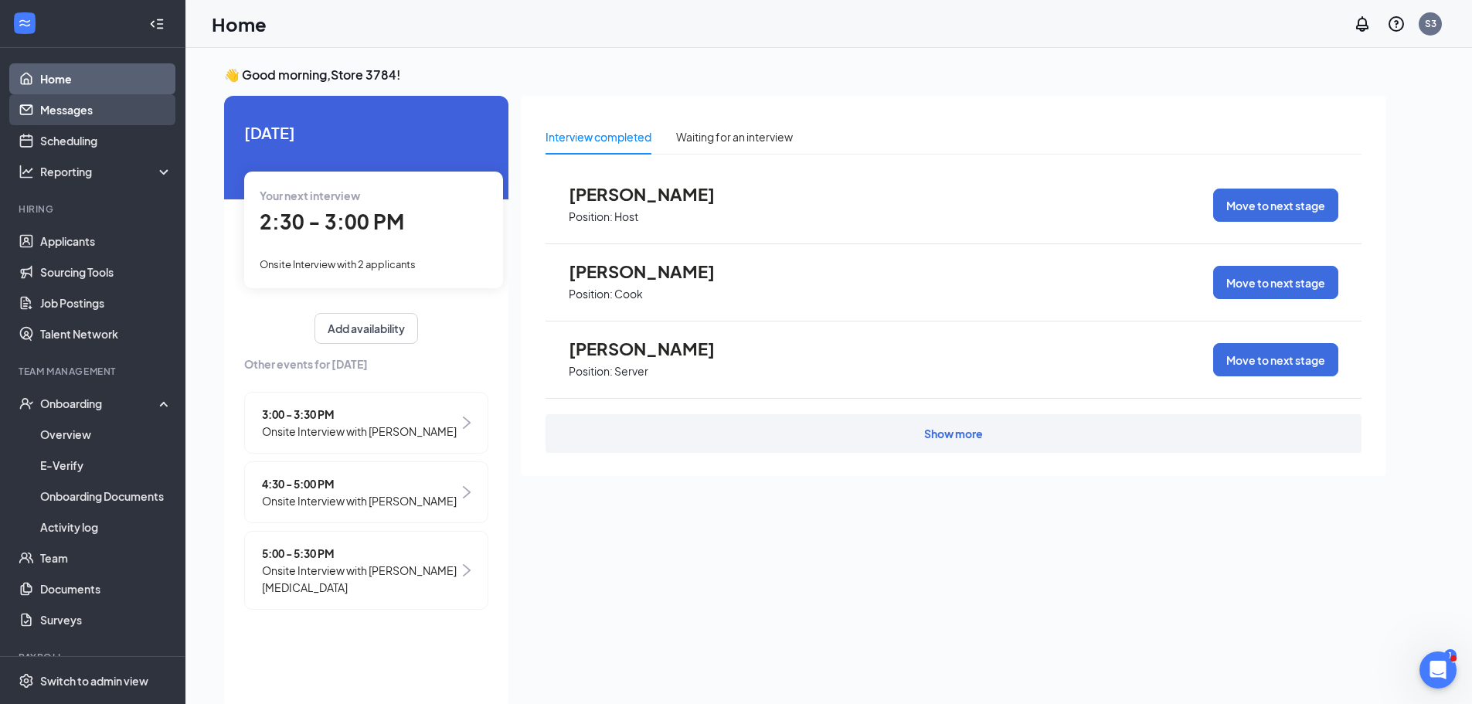
click at [99, 104] on link "Messages" at bounding box center [106, 109] width 132 height 31
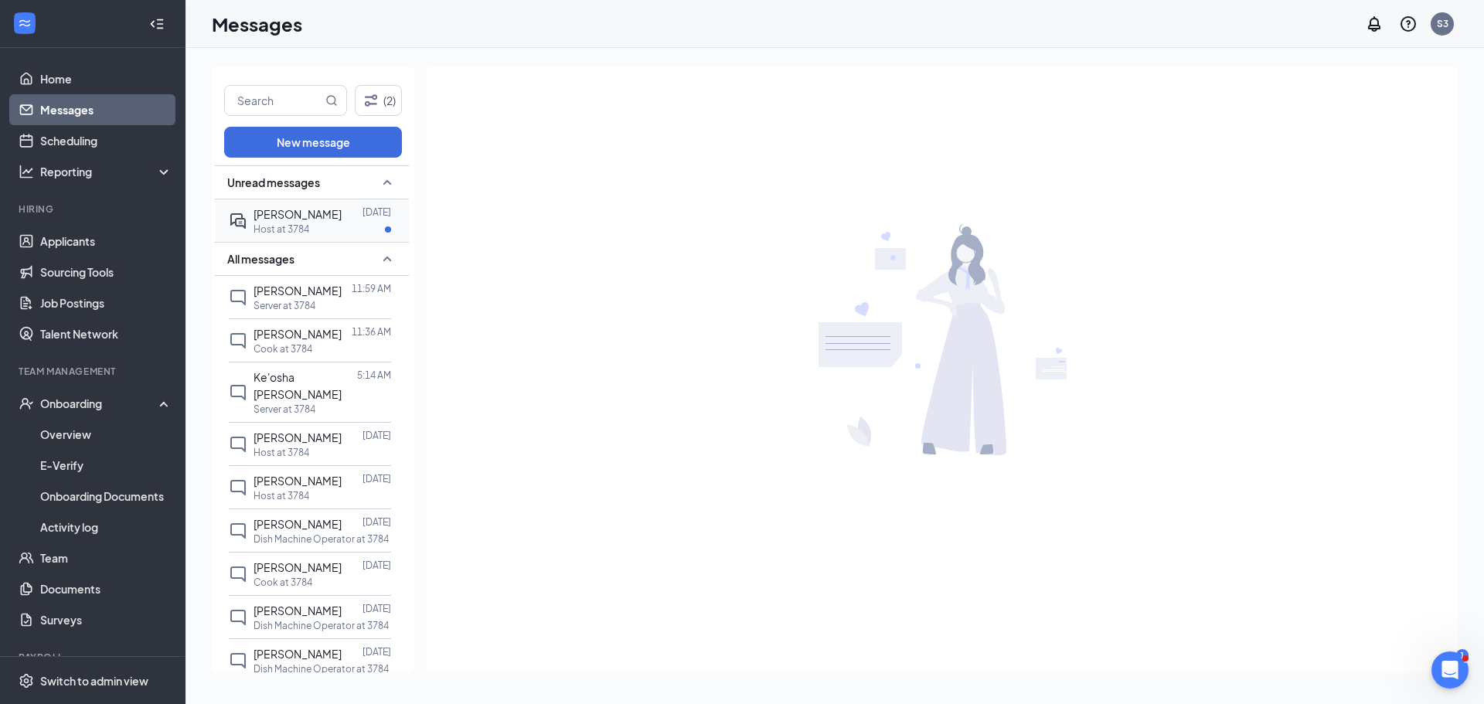
click at [342, 219] on div at bounding box center [352, 214] width 21 height 17
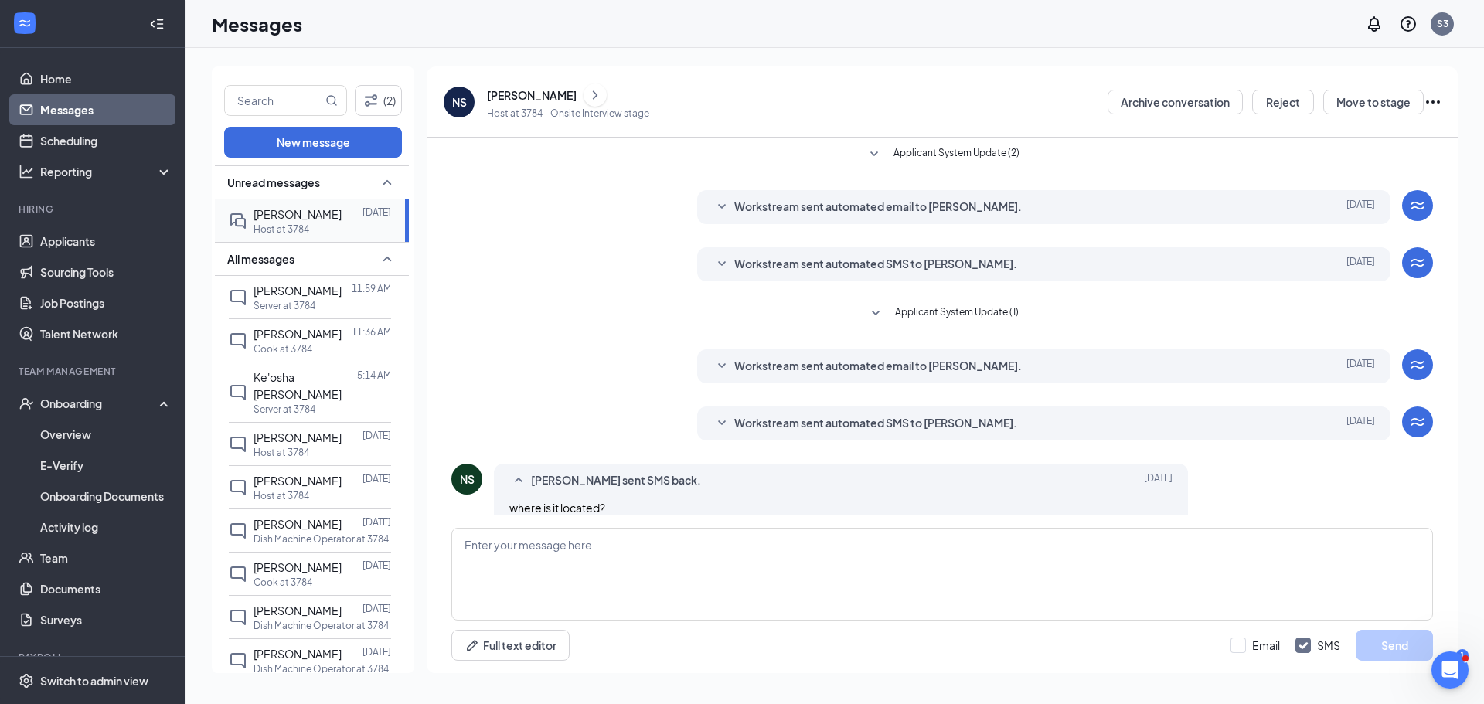
scroll to position [25, 0]
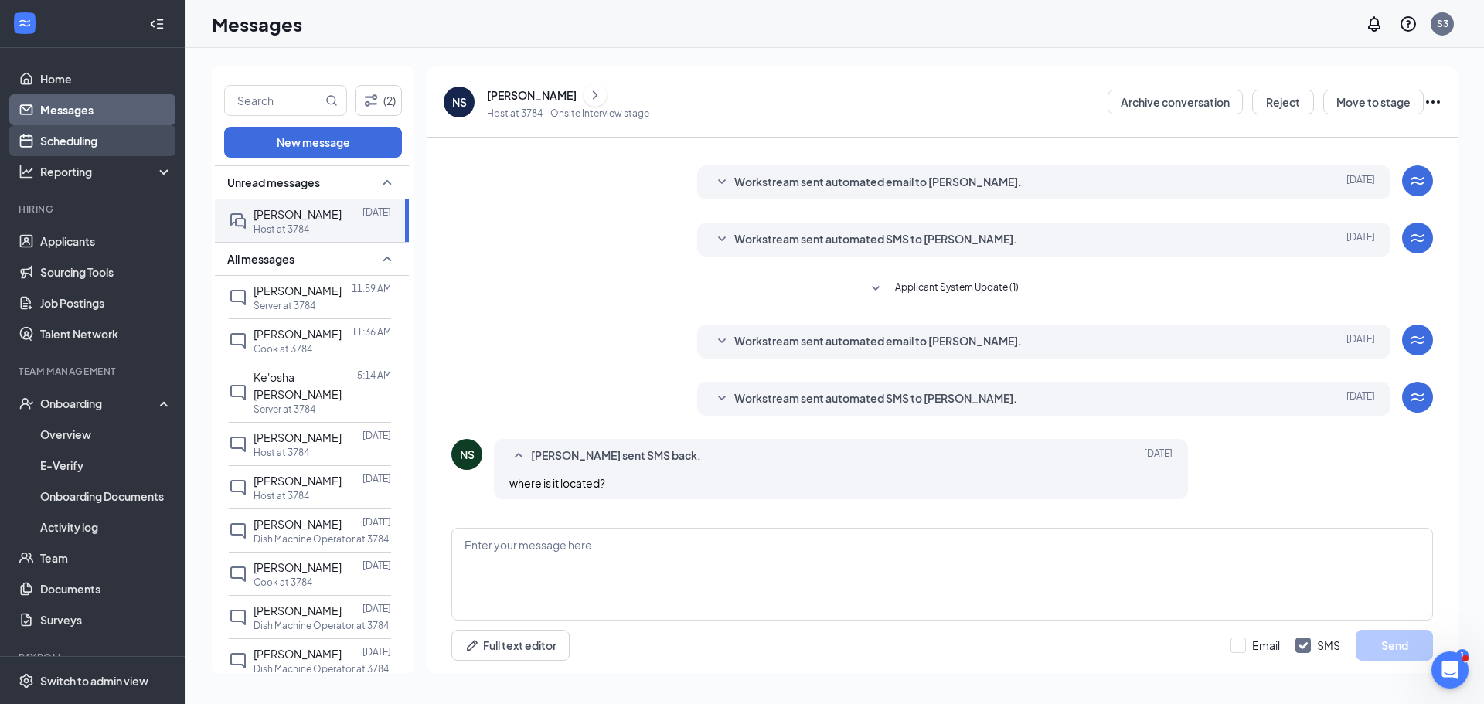
click at [87, 149] on link "Scheduling" at bounding box center [106, 140] width 132 height 31
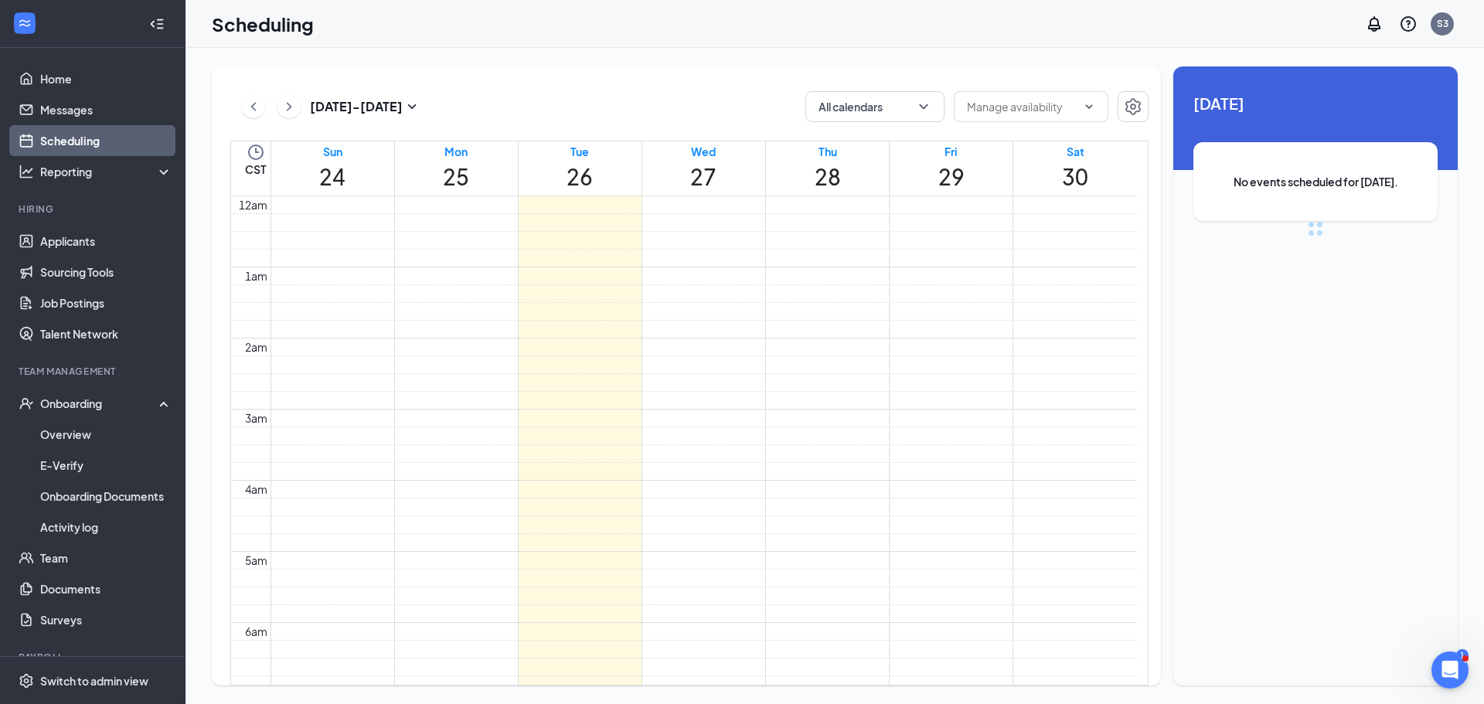
scroll to position [760, 0]
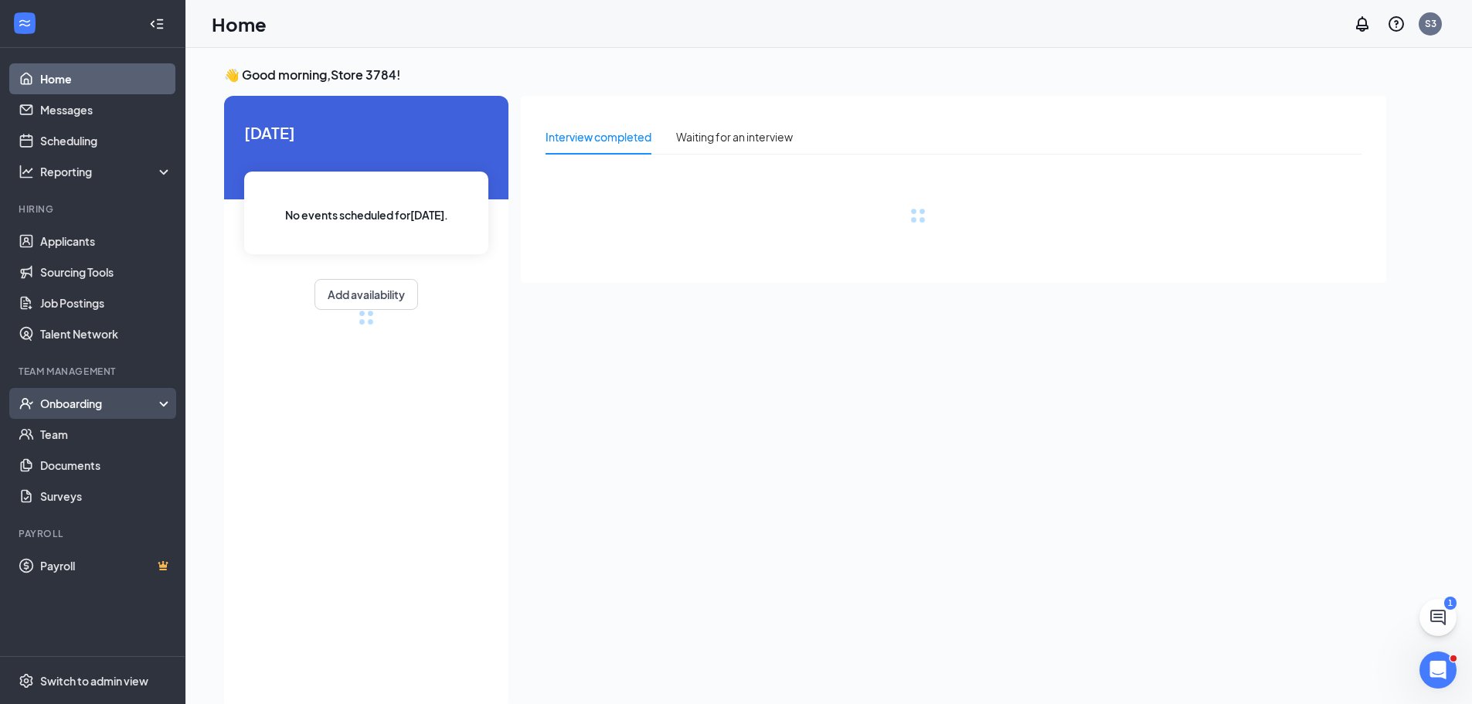
click at [78, 396] on div "Onboarding" at bounding box center [99, 403] width 119 height 15
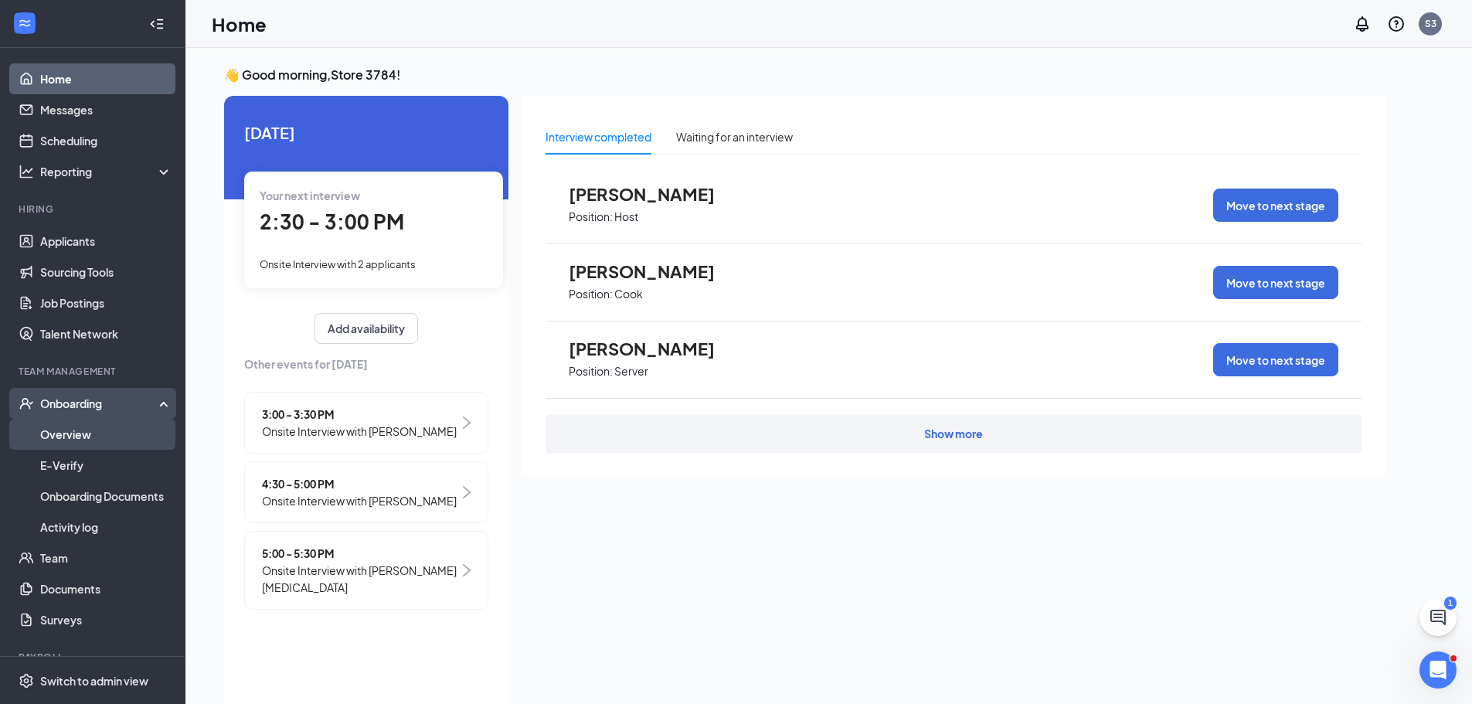
click at [84, 441] on link "Overview" at bounding box center [106, 434] width 132 height 31
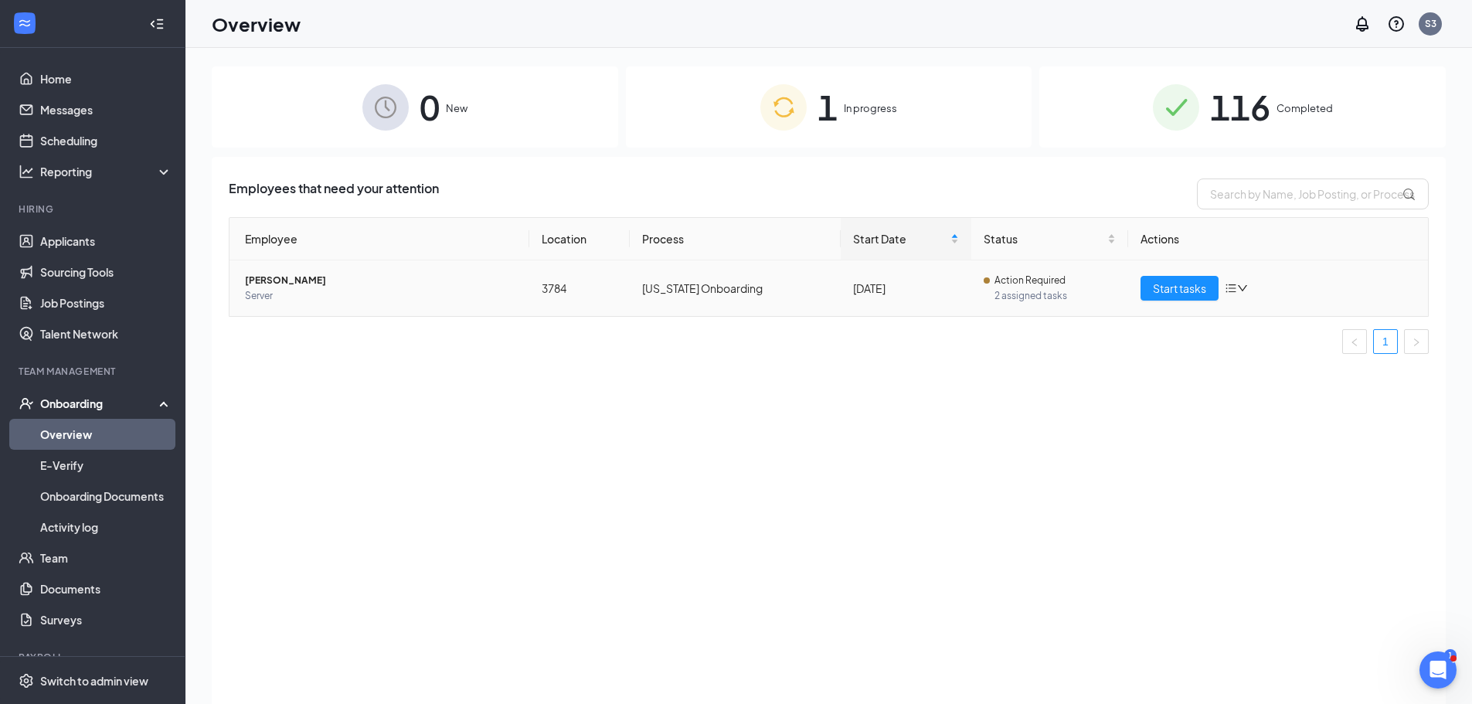
click at [268, 280] on span "[PERSON_NAME]" at bounding box center [381, 280] width 272 height 15
